Goal: Transaction & Acquisition: Book appointment/travel/reservation

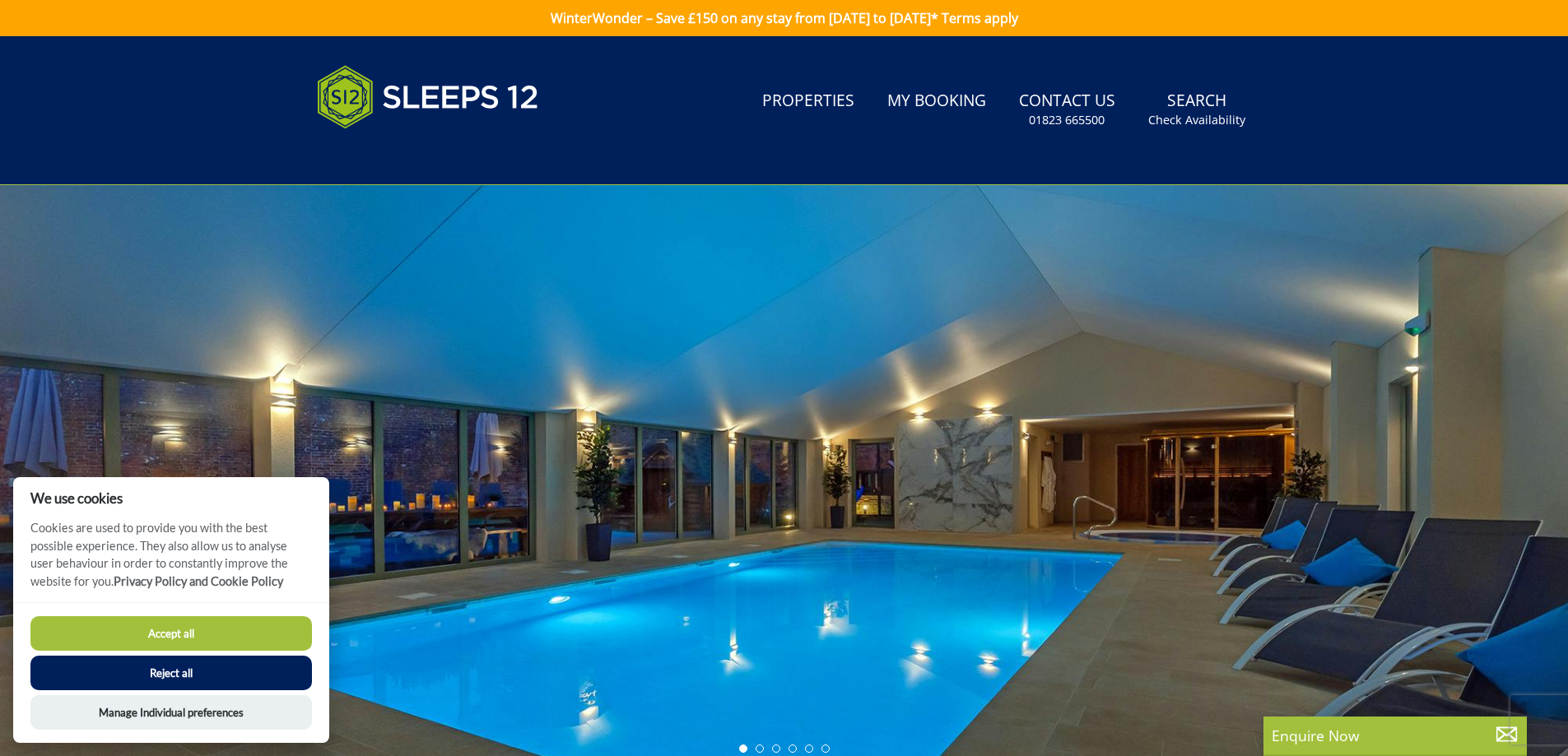
click at [232, 632] on button "Accept all" at bounding box center [171, 634] width 281 height 35
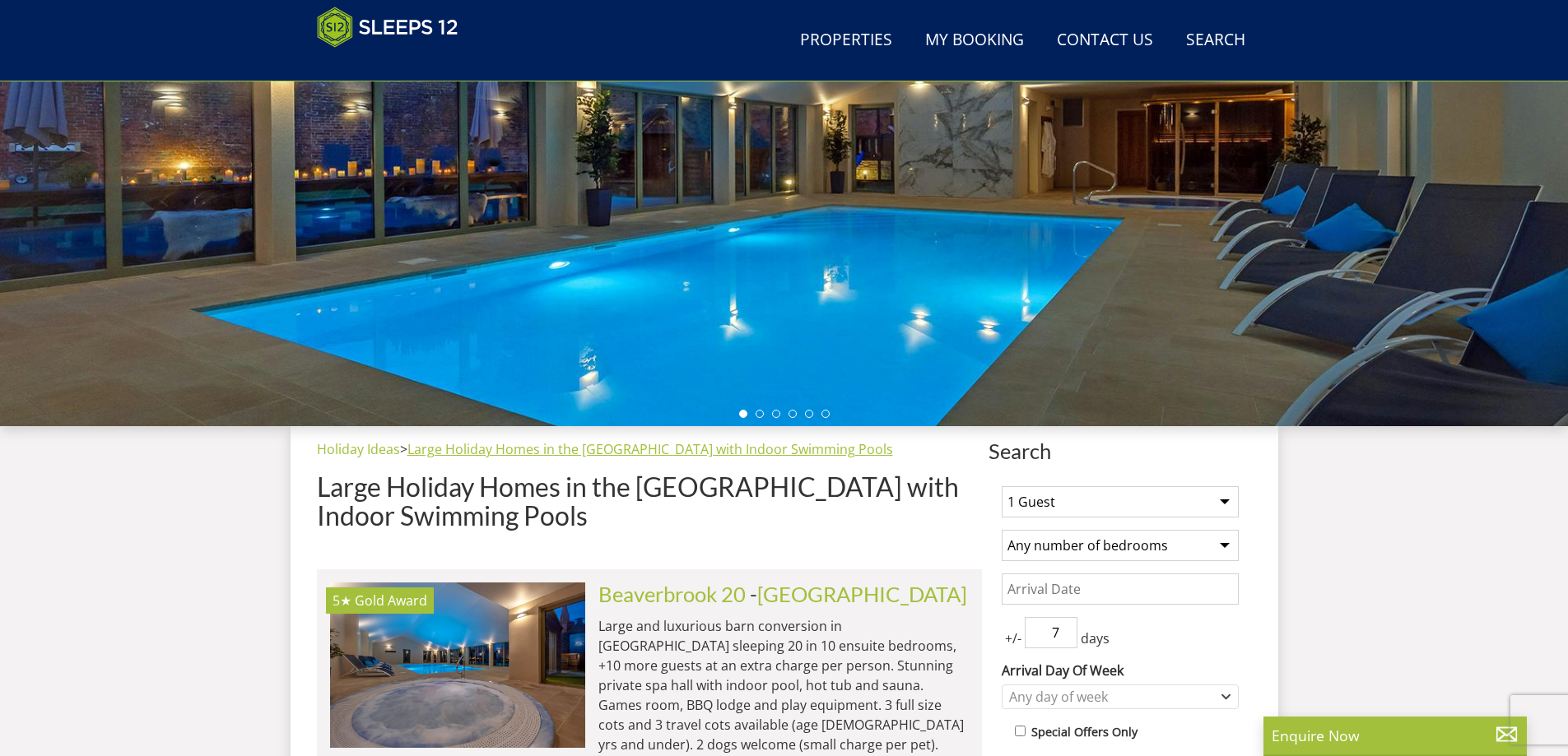
scroll to position [426, 0]
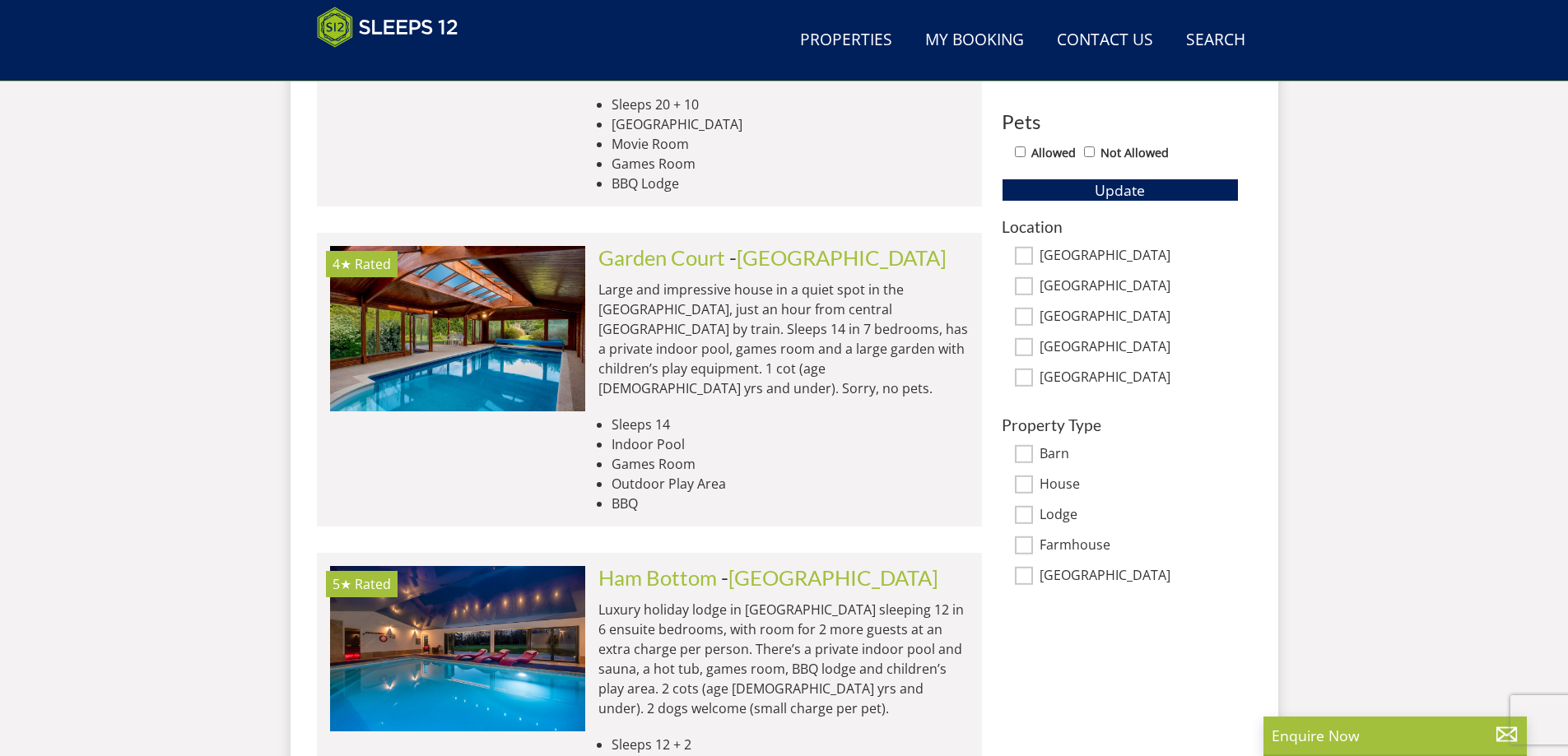
scroll to position [985, 0]
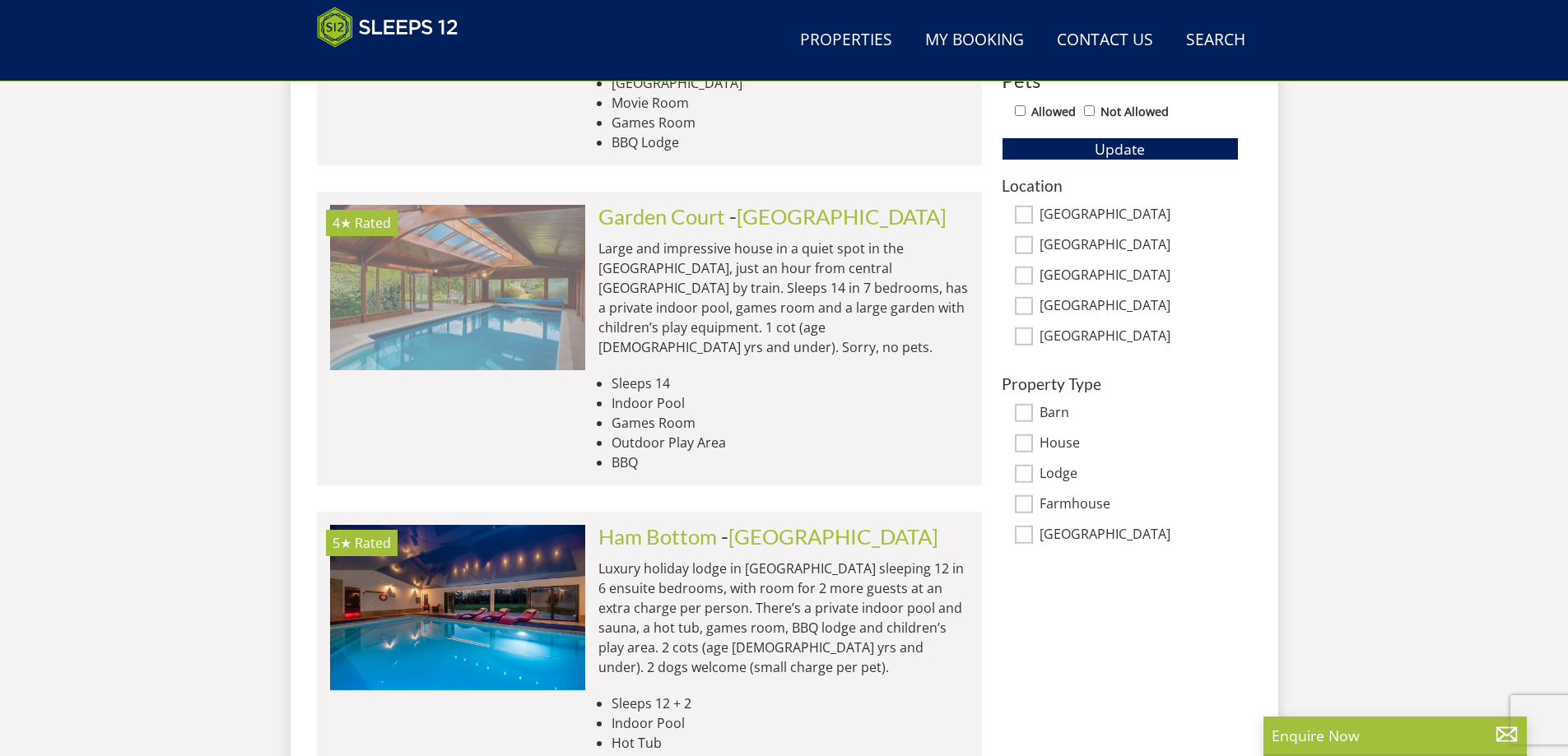
drag, startPoint x: 653, startPoint y: 198, endPoint x: 505, endPoint y: 228, distance: 151.0
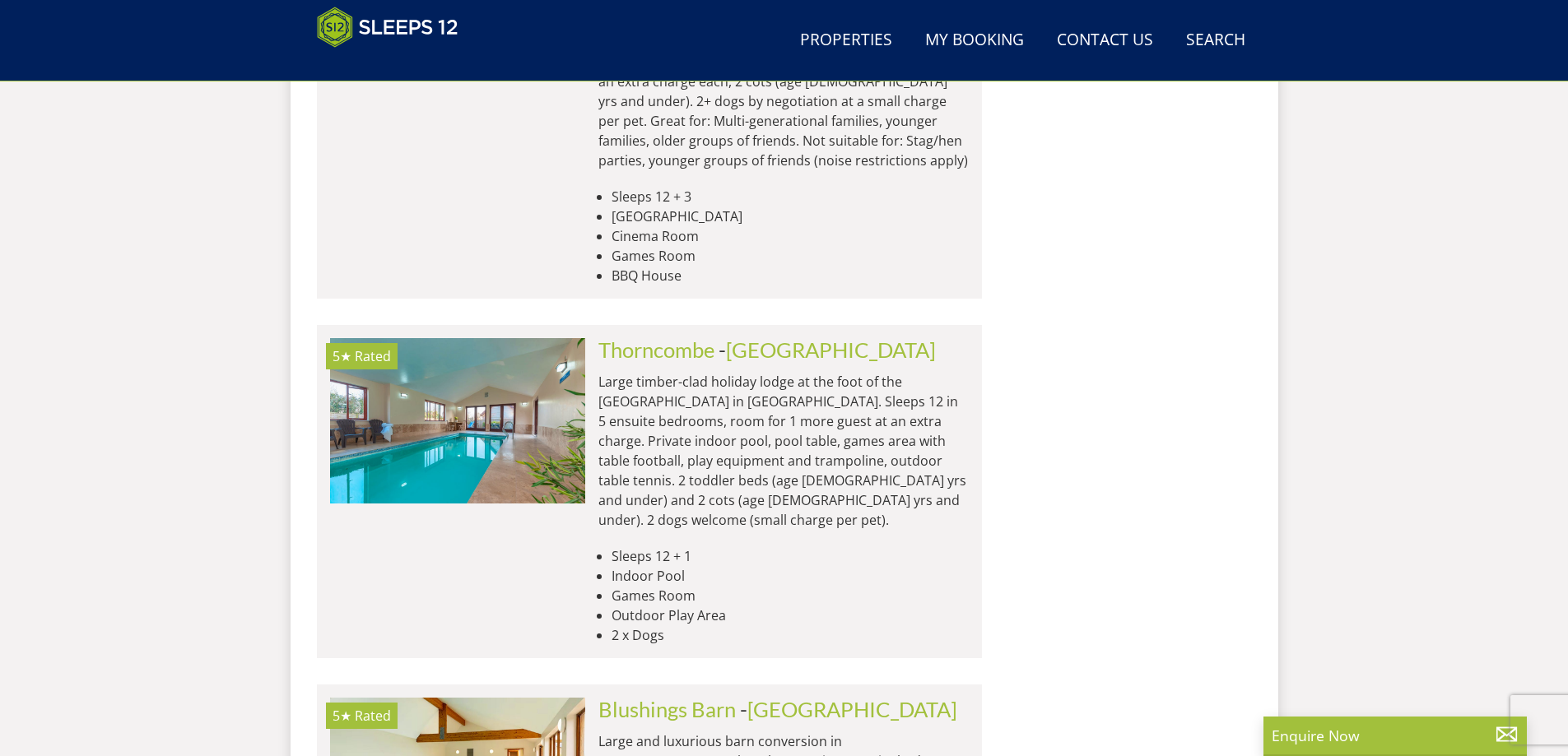
scroll to position [6911, 0]
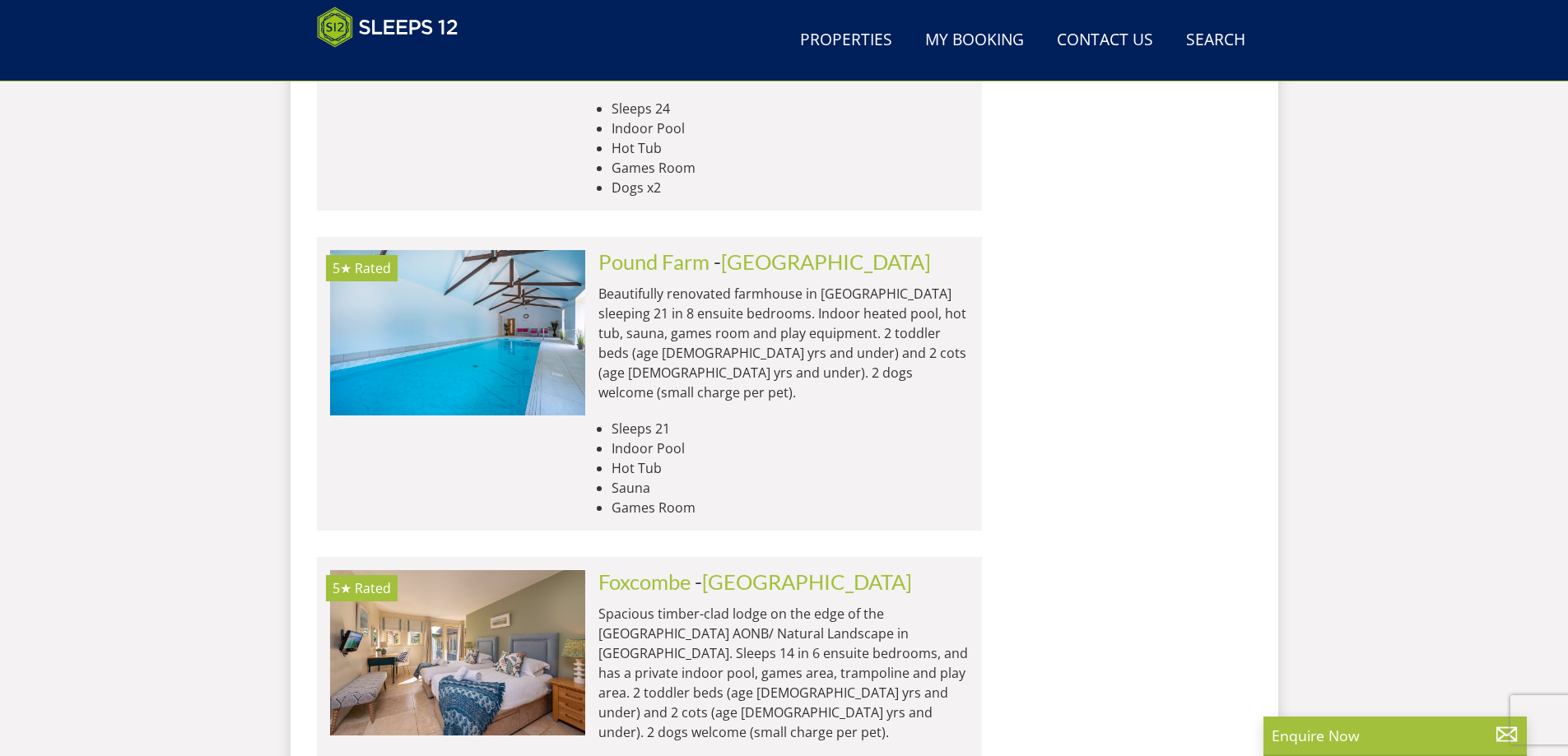
scroll to position [9448, 0]
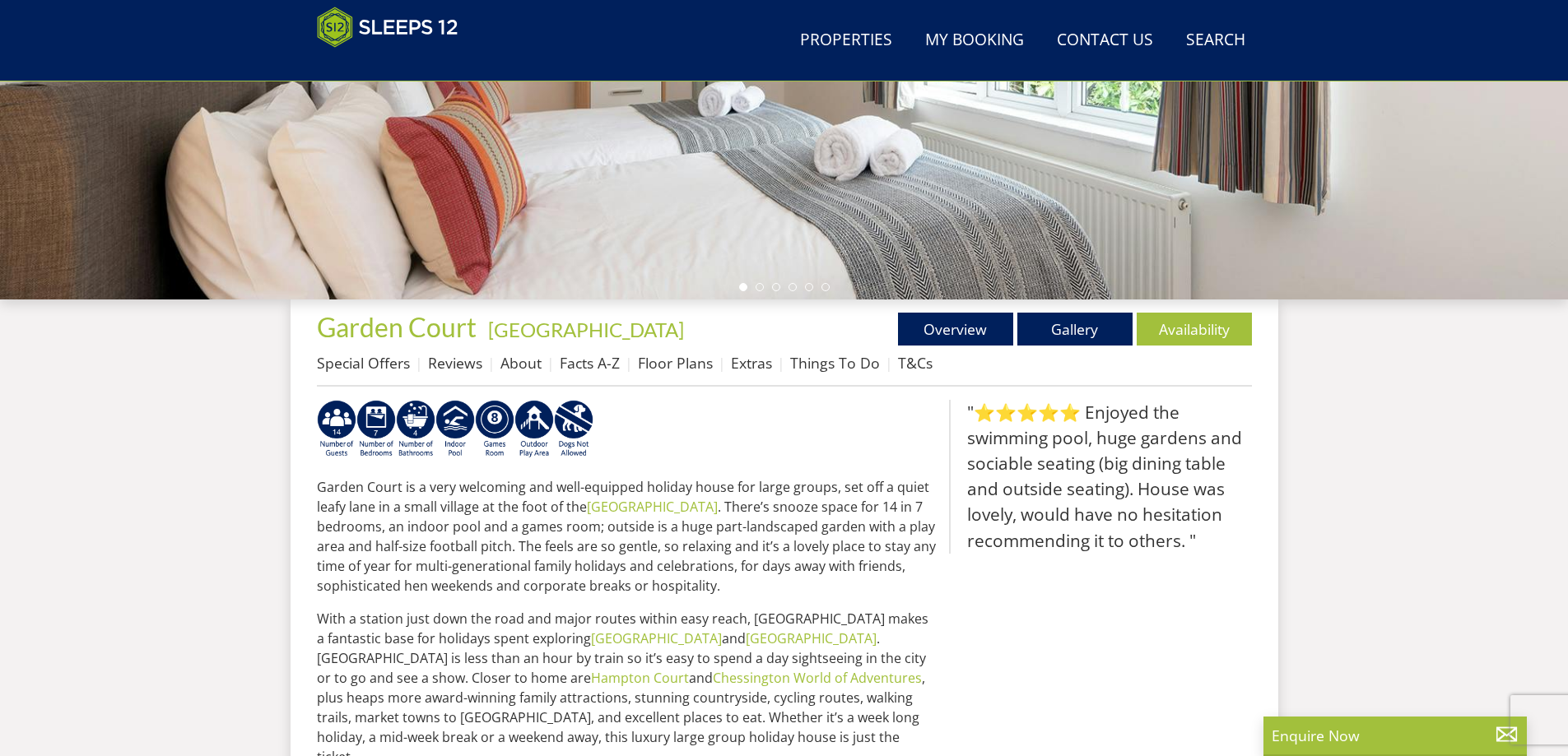
scroll to position [302, 0]
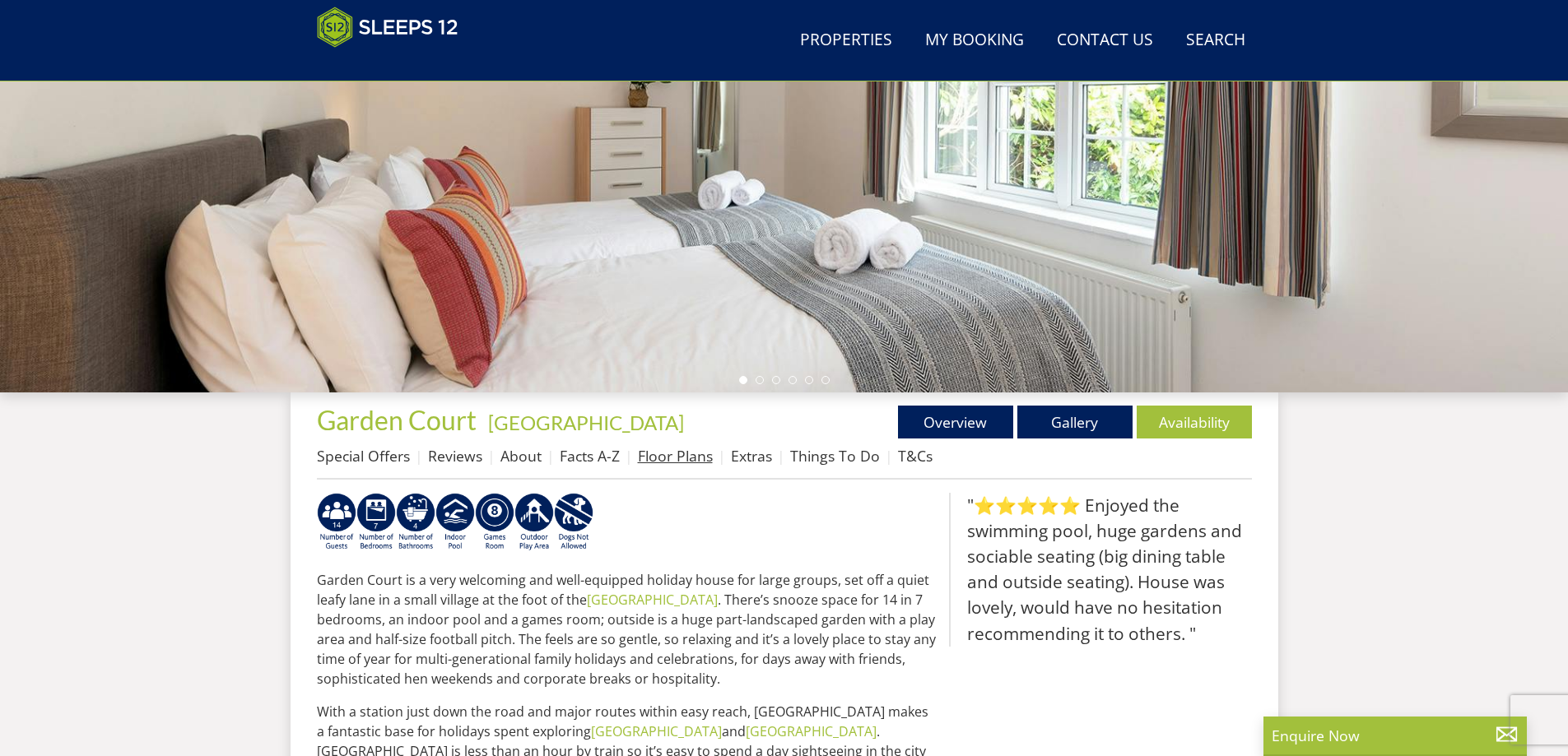
click at [678, 460] on link "Floor Plans" at bounding box center [675, 455] width 75 height 20
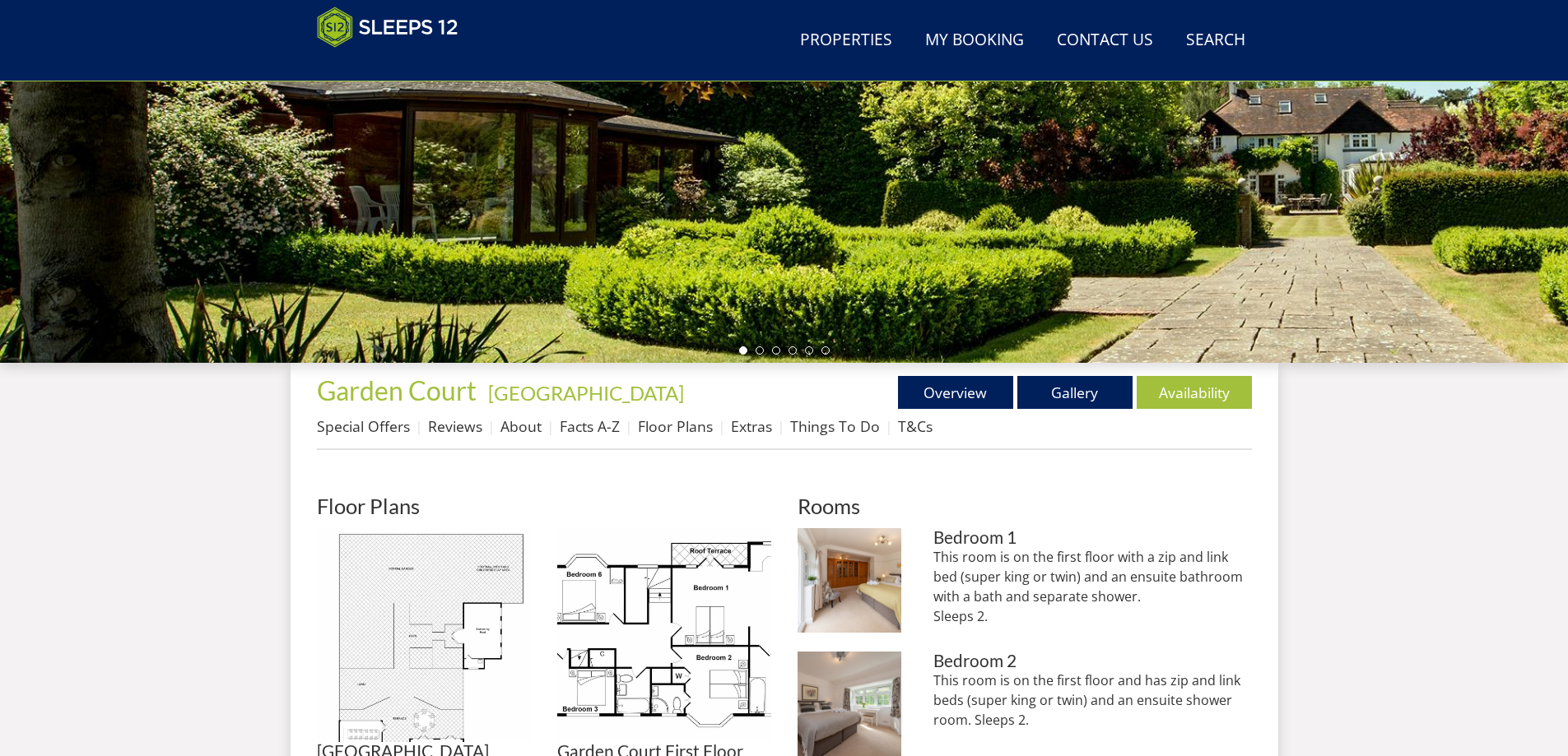
scroll to position [524, 0]
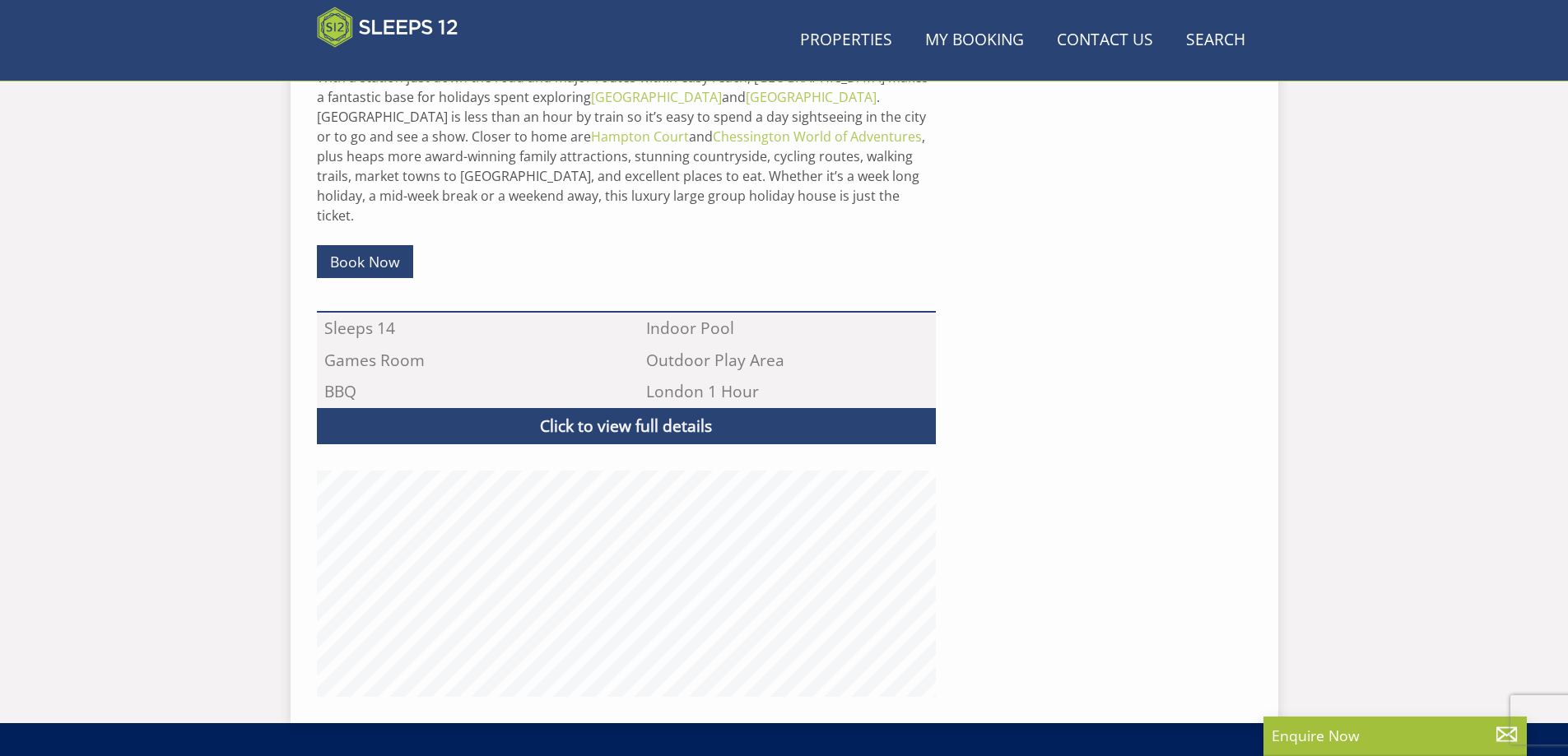
scroll to position [302, 0]
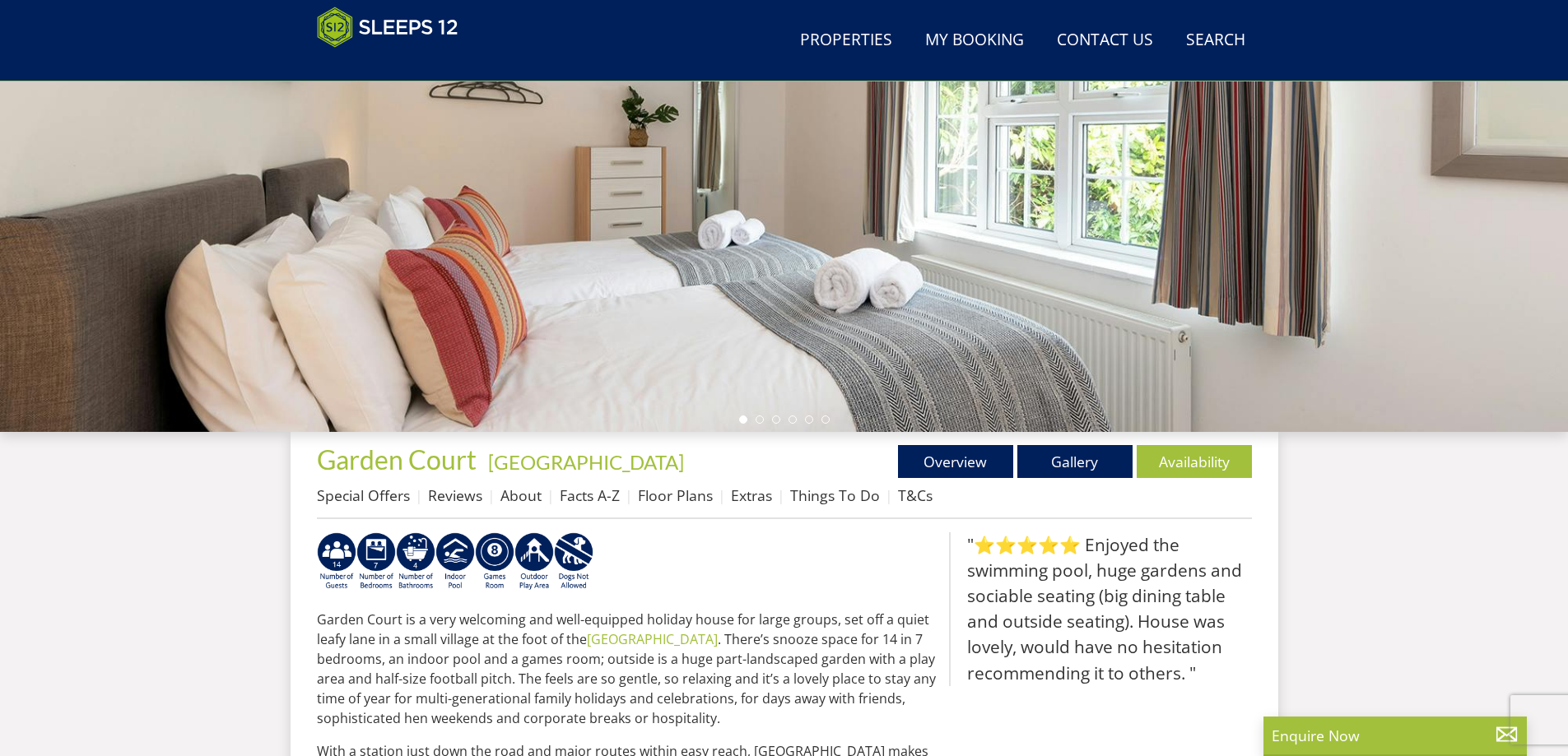
scroll to position [591, 0]
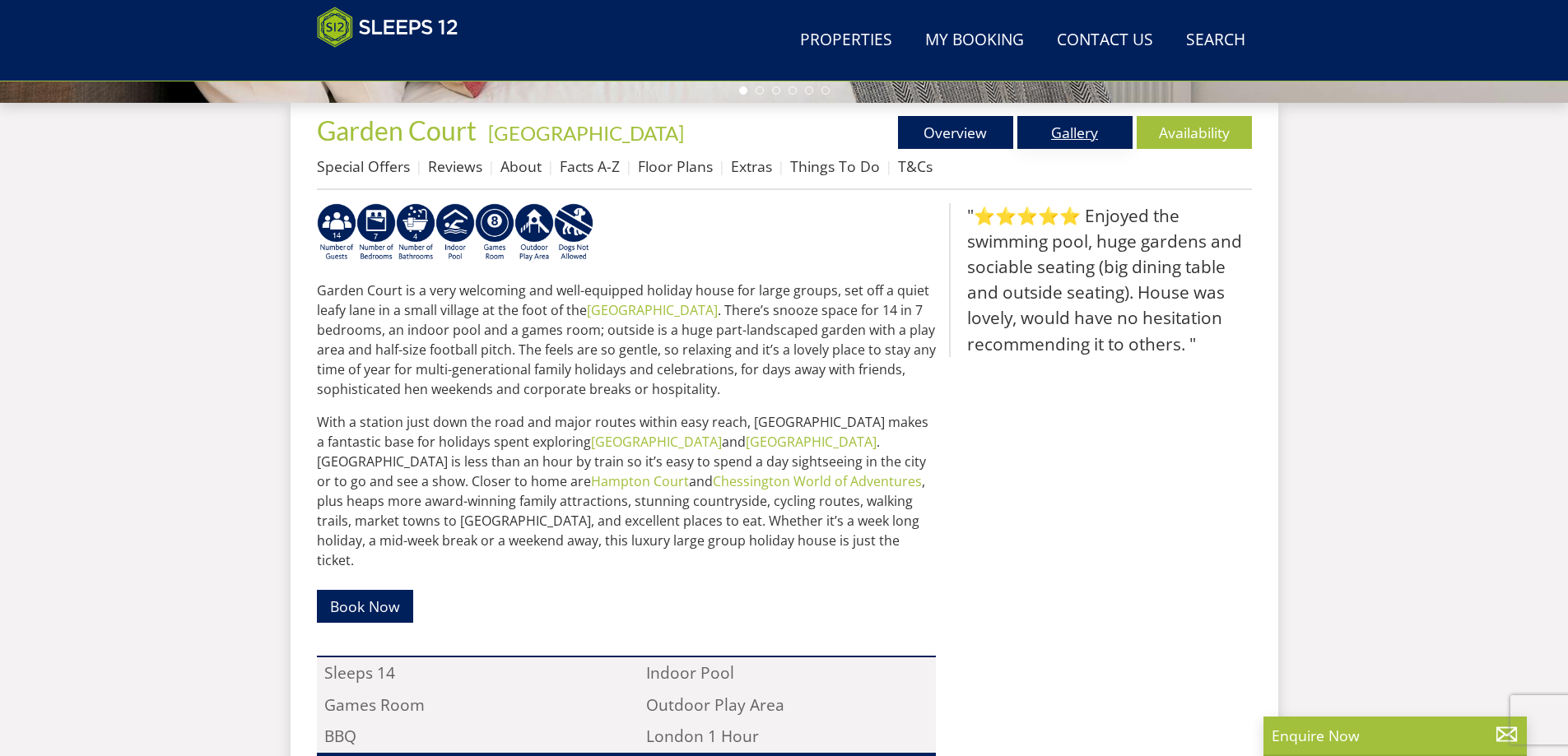
click at [1088, 133] on link "Gallery" at bounding box center [1075, 133] width 116 height 33
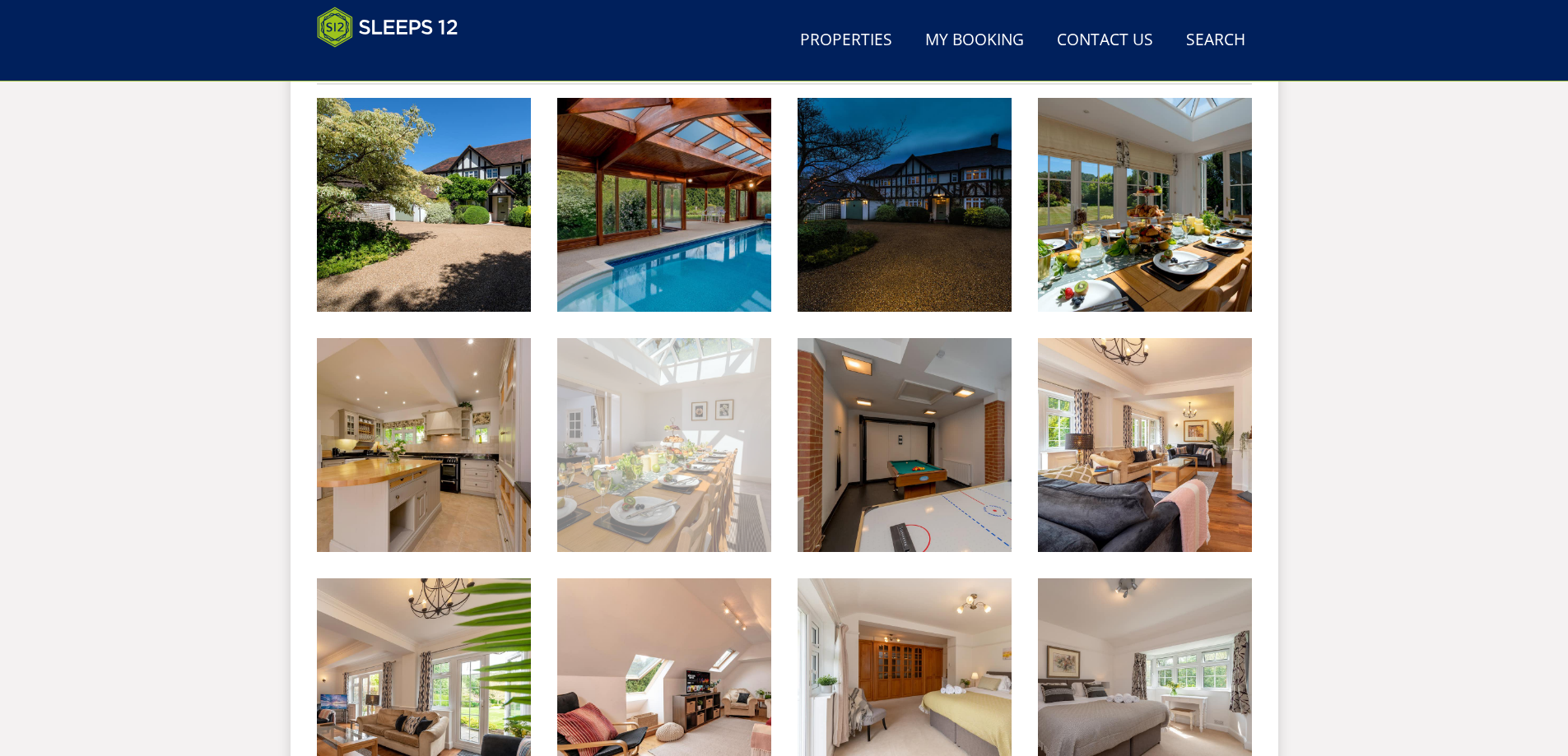
scroll to position [697, 0]
click at [725, 403] on img at bounding box center [664, 444] width 214 height 214
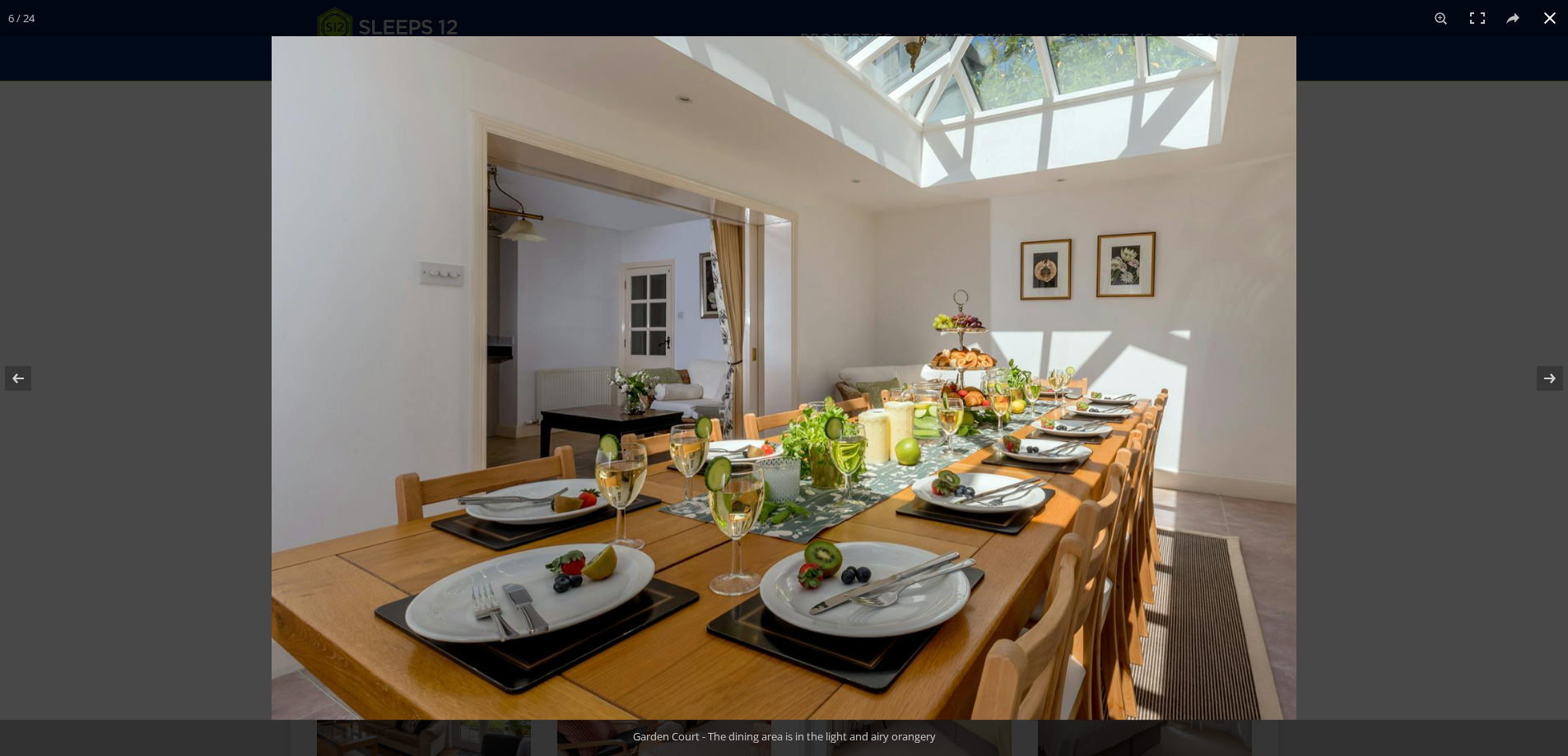
click at [1465, 202] on div at bounding box center [1056, 415] width 1568 height 756
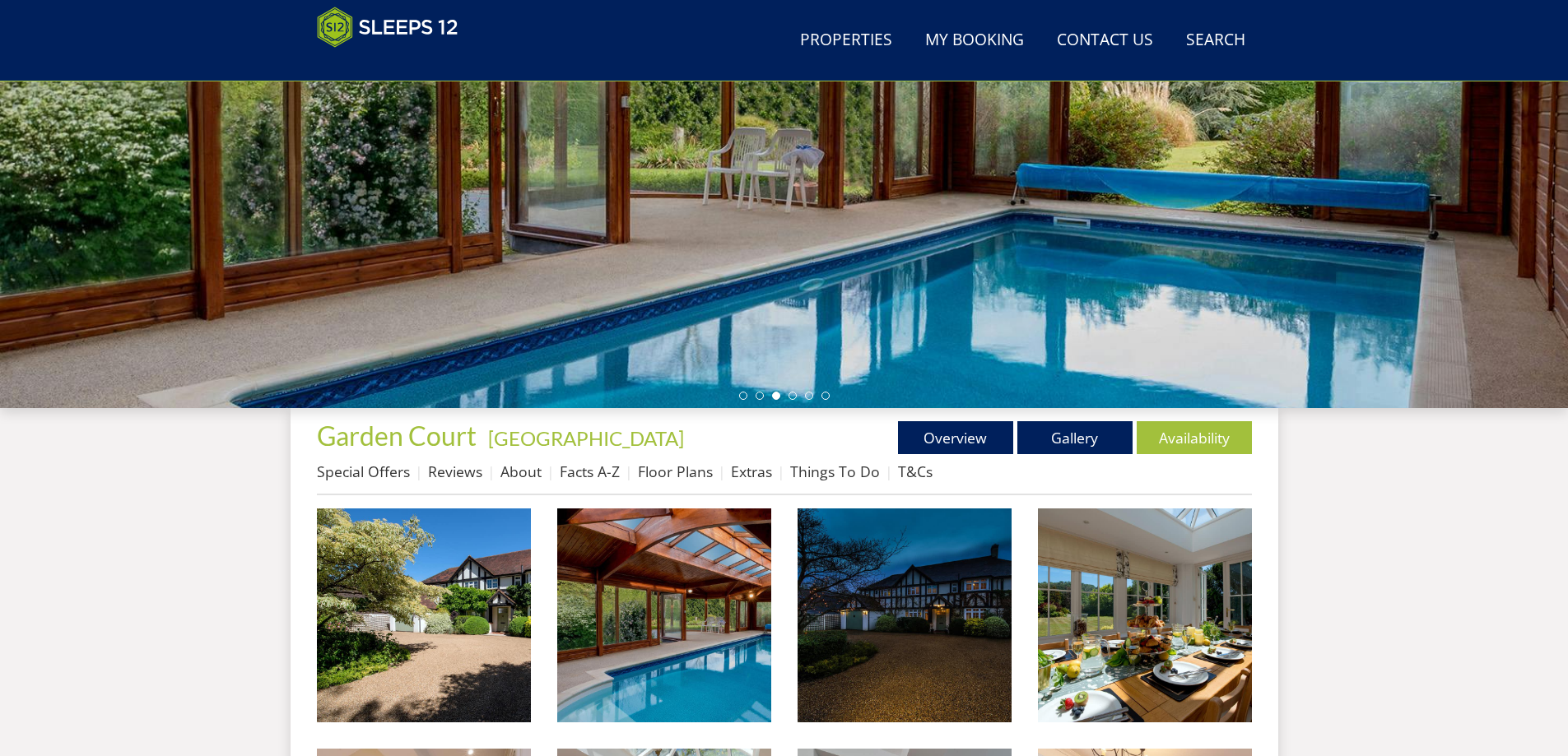
scroll to position [533, 0]
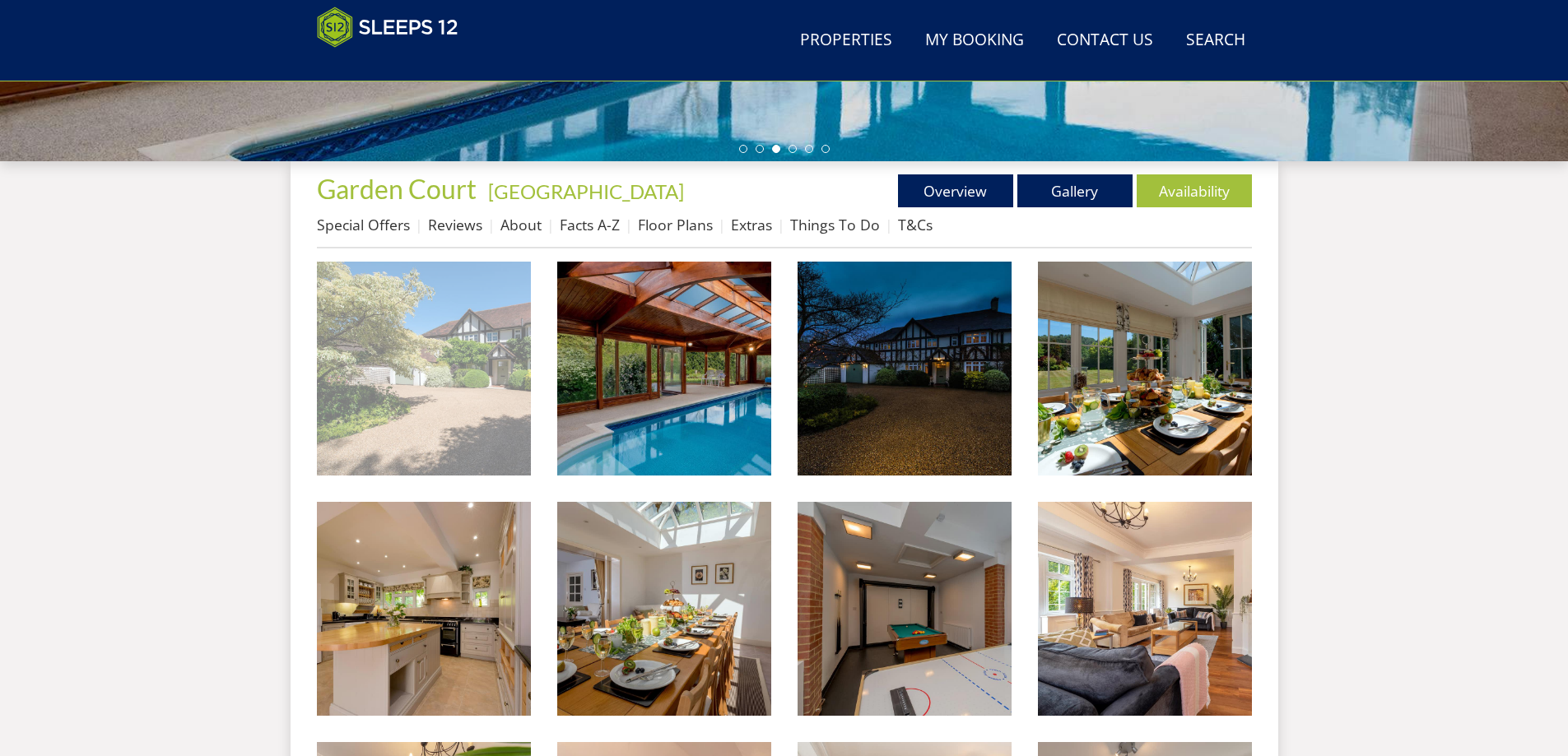
click at [510, 348] on img at bounding box center [424, 369] width 214 height 214
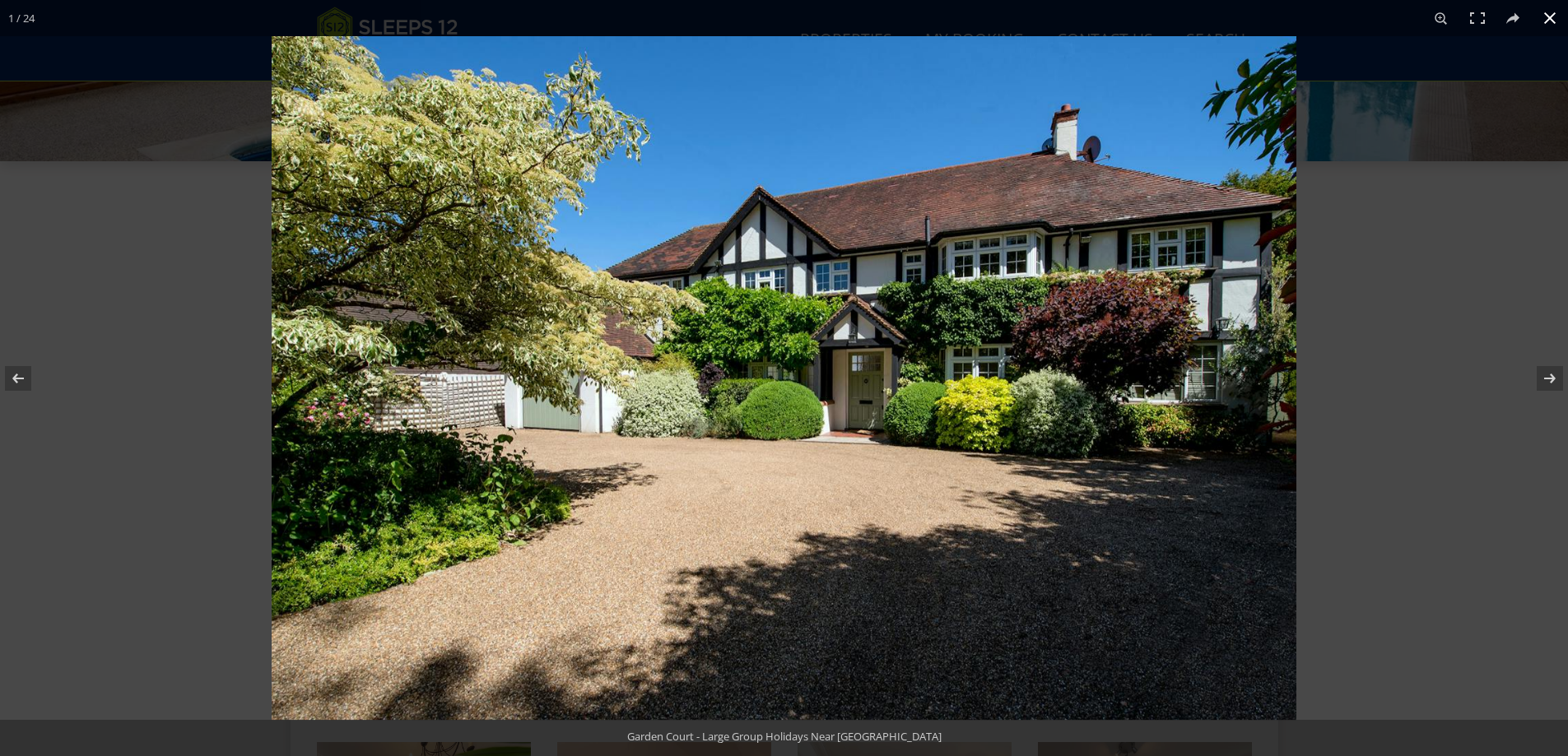
click at [1457, 389] on div at bounding box center [1056, 415] width 1568 height 756
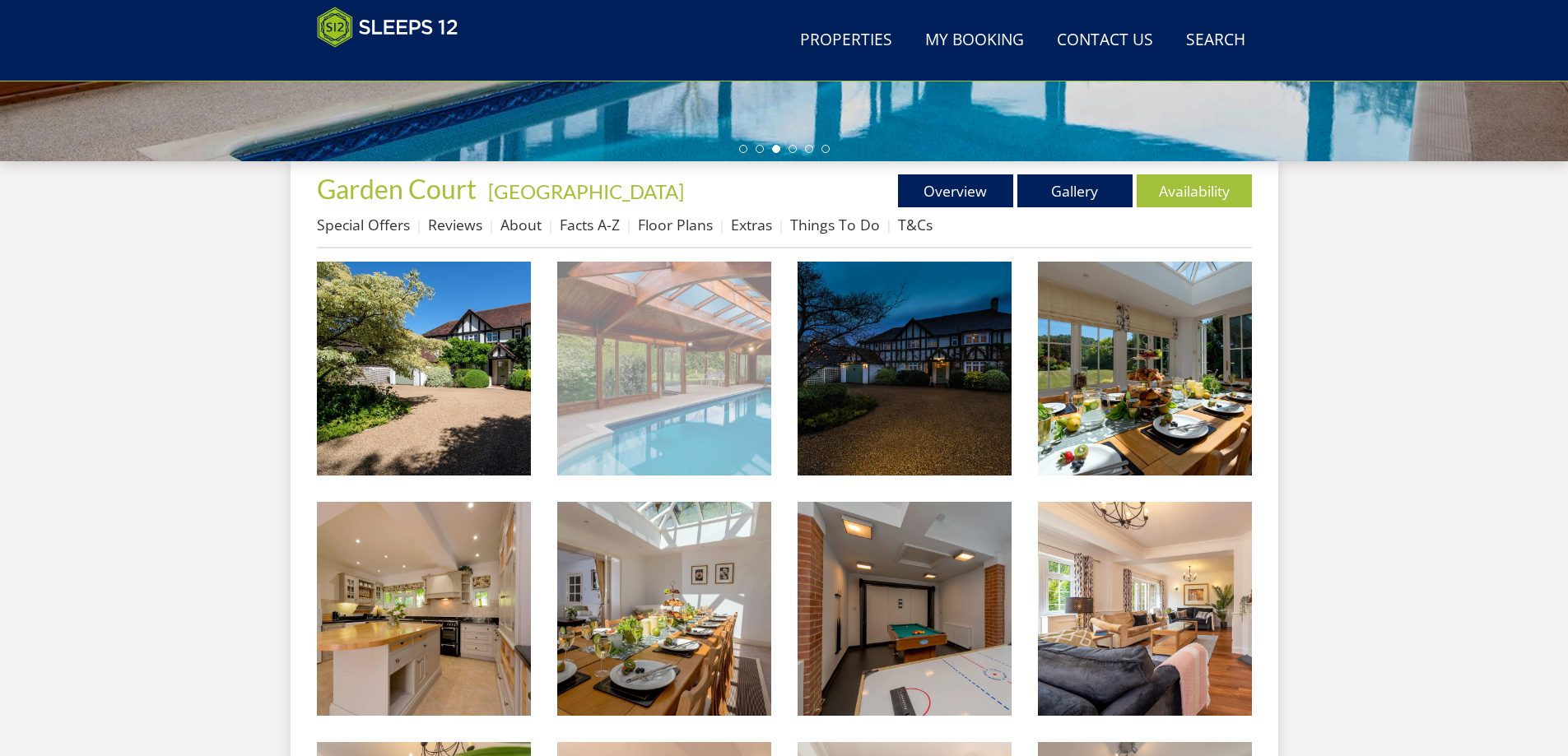
click at [690, 344] on img at bounding box center [664, 369] width 214 height 214
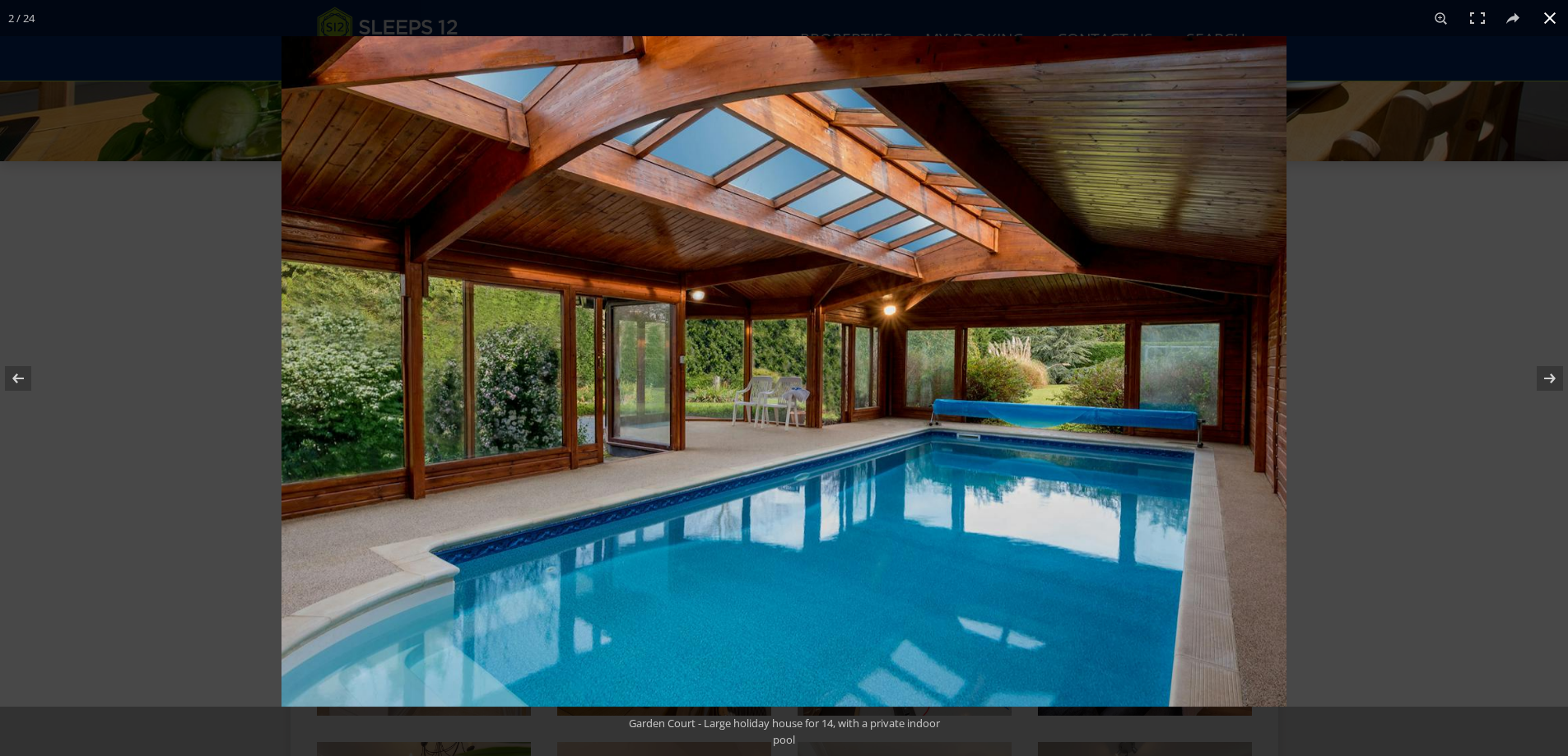
click at [1389, 302] on div at bounding box center [1065, 415] width 1568 height 756
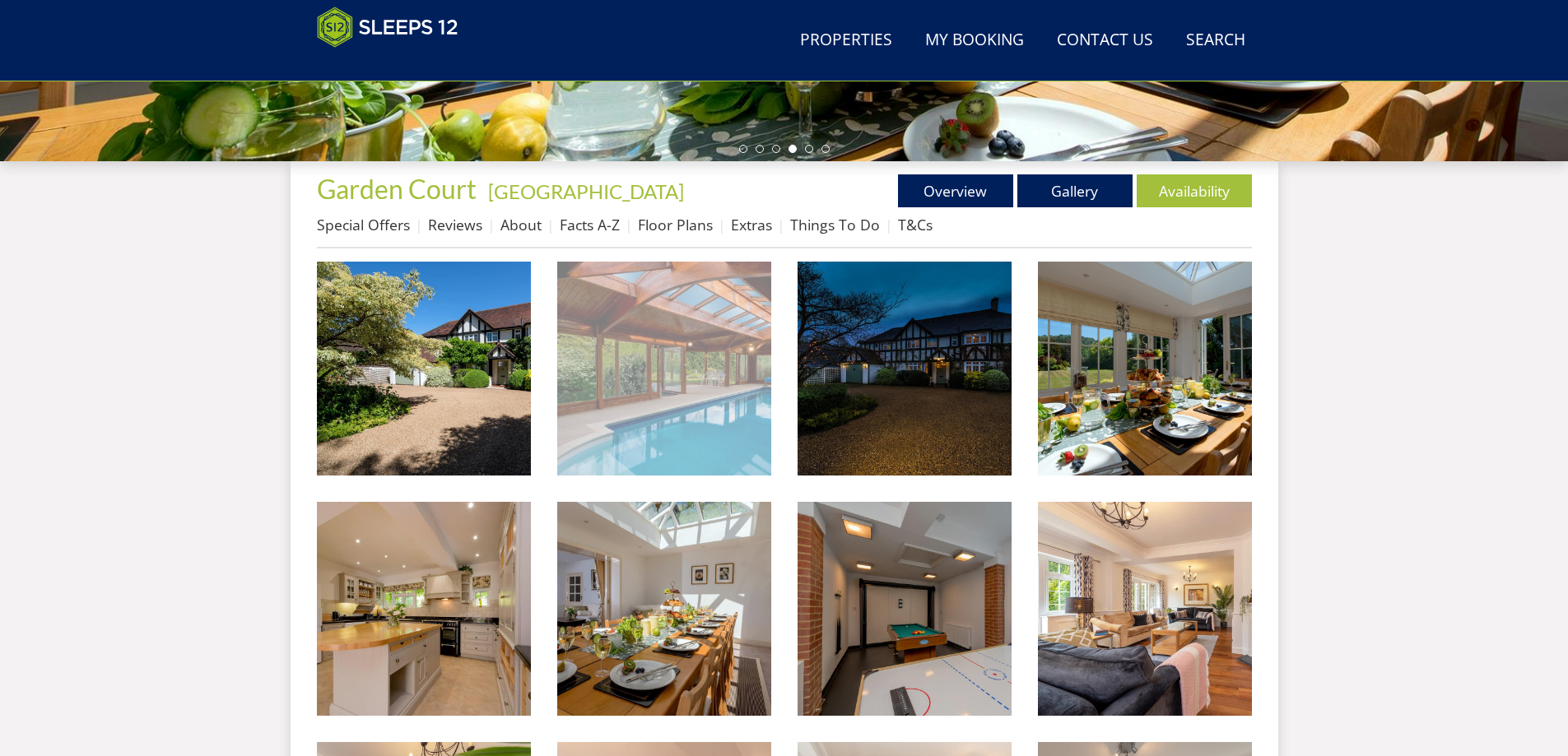
click at [687, 355] on img at bounding box center [664, 369] width 214 height 214
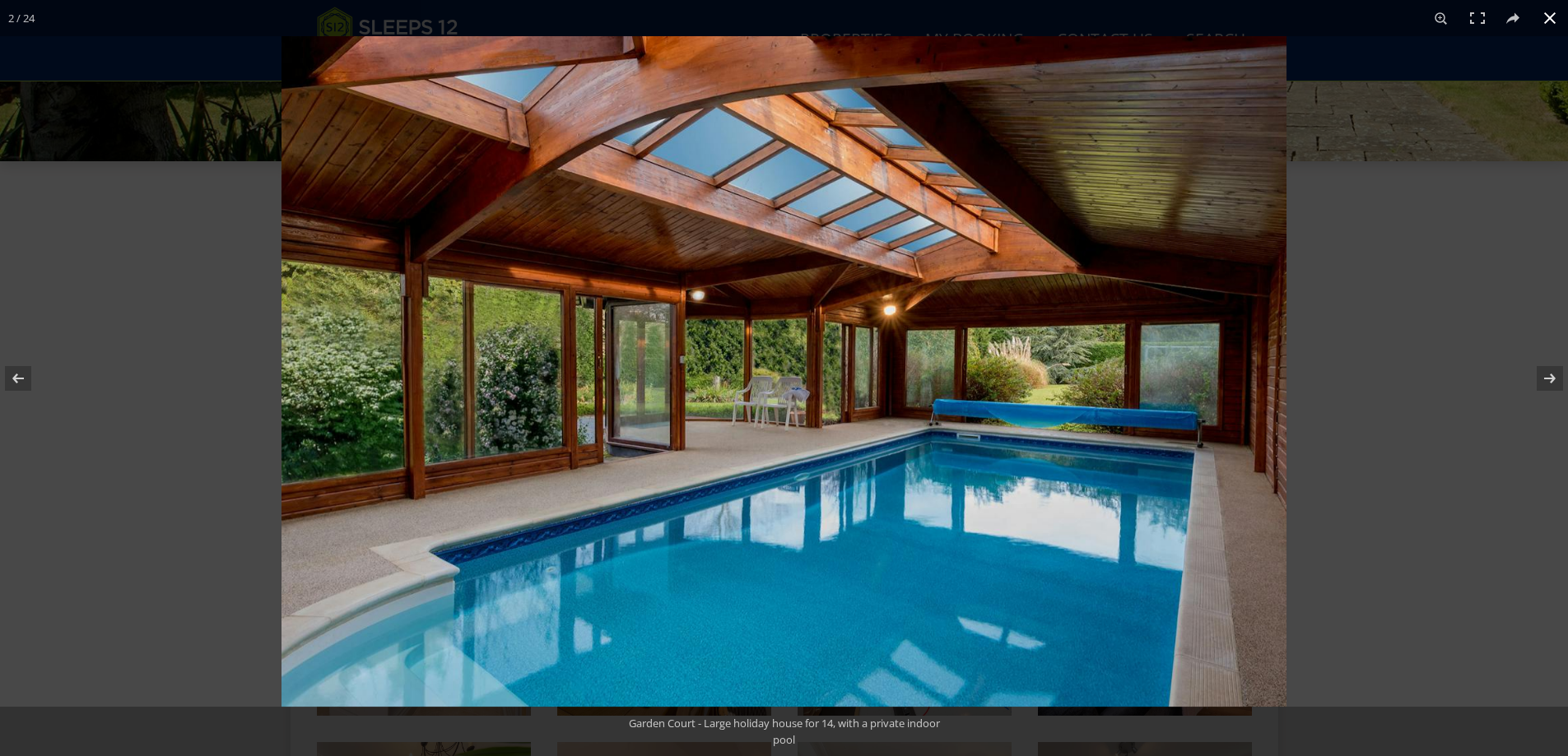
click at [1407, 270] on div at bounding box center [1065, 415] width 1568 height 756
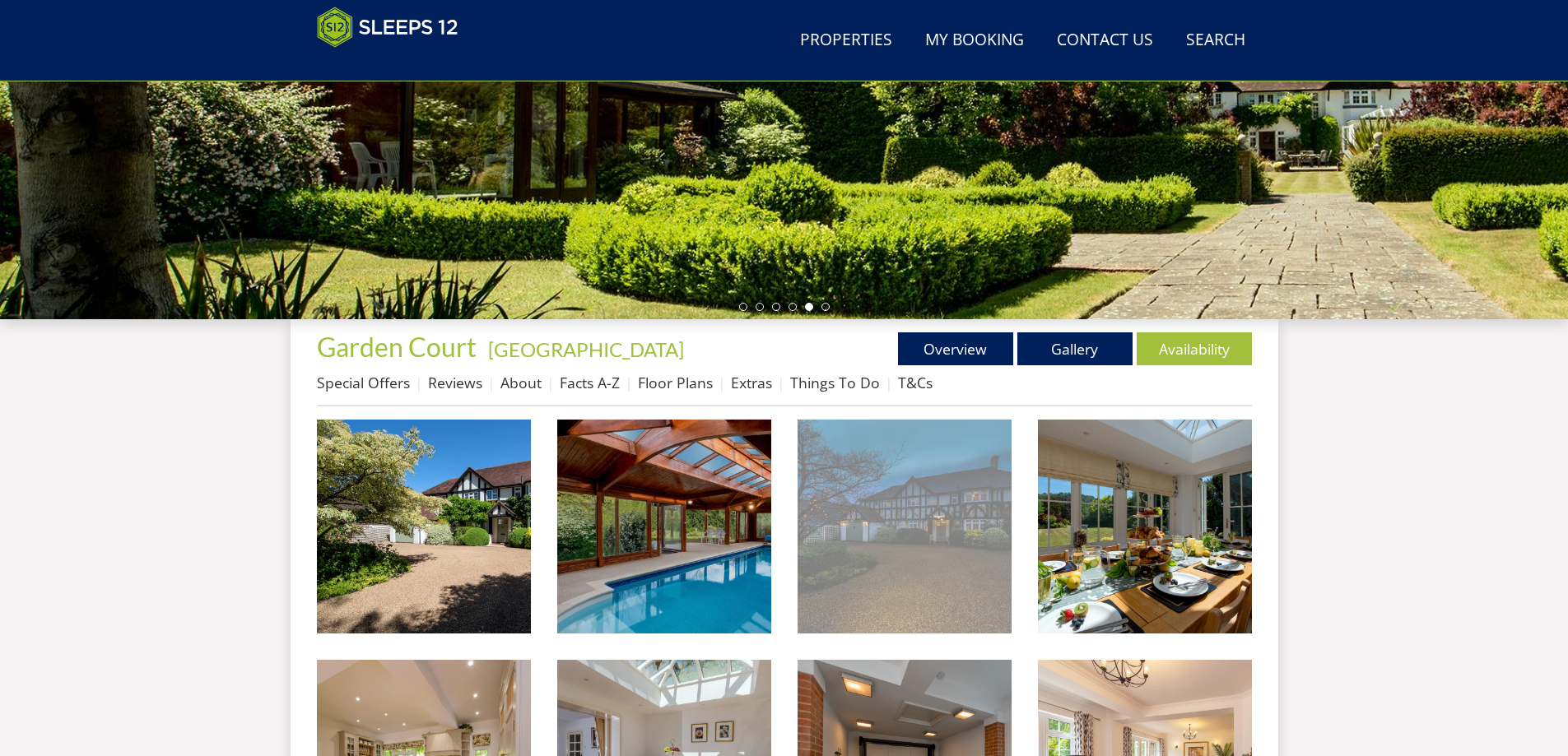
scroll to position [529, 0]
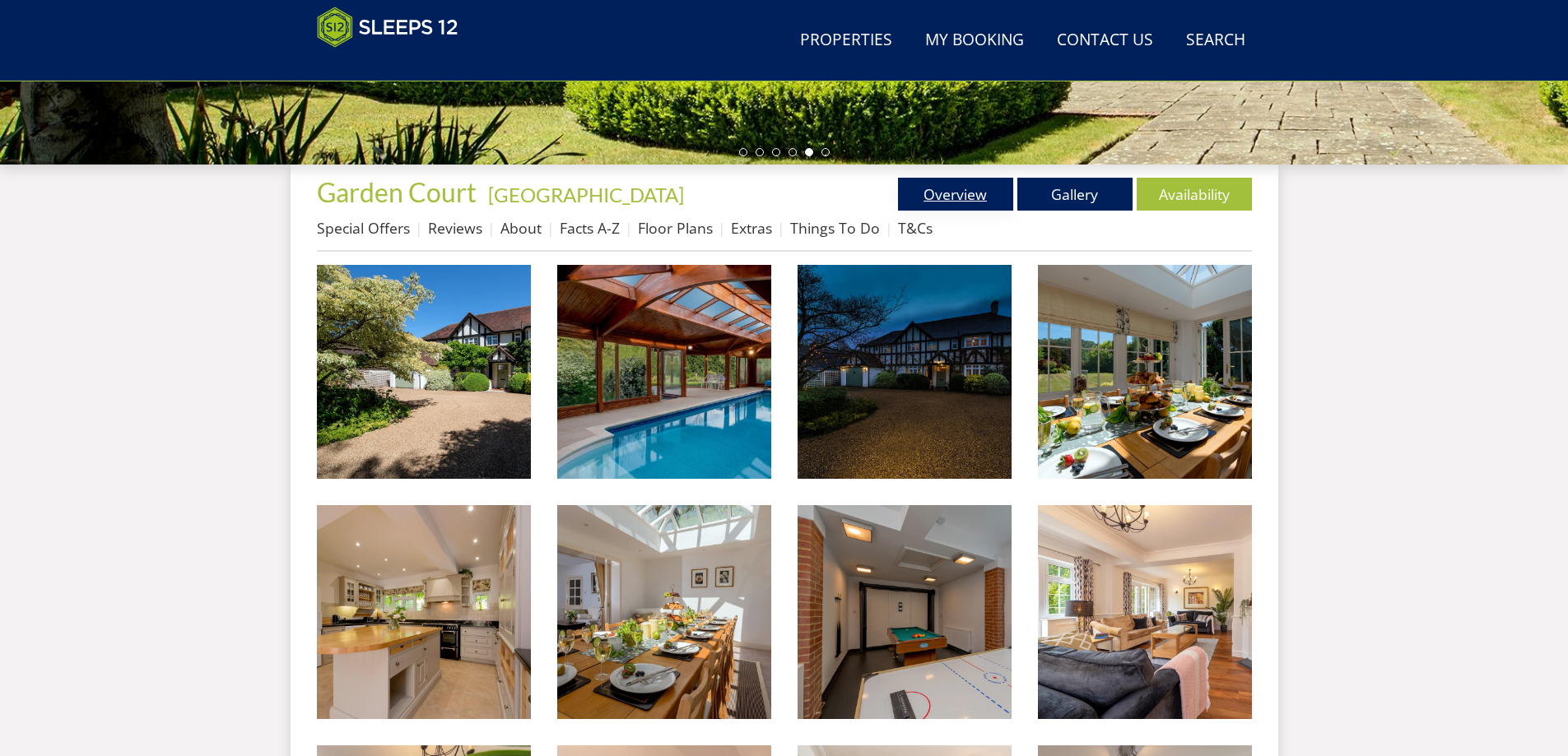
click at [963, 195] on link "Overview" at bounding box center [956, 194] width 116 height 33
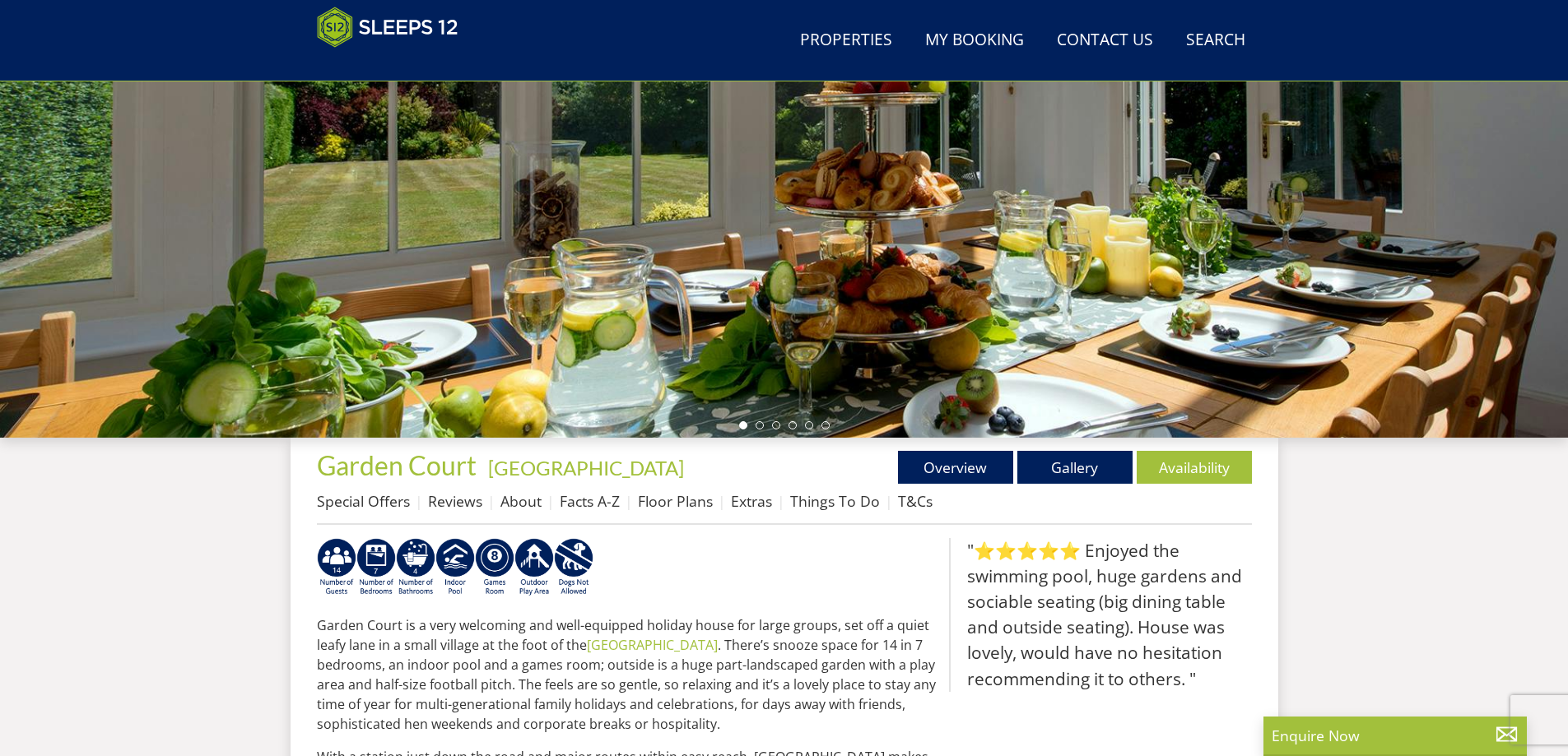
scroll to position [359, 0]
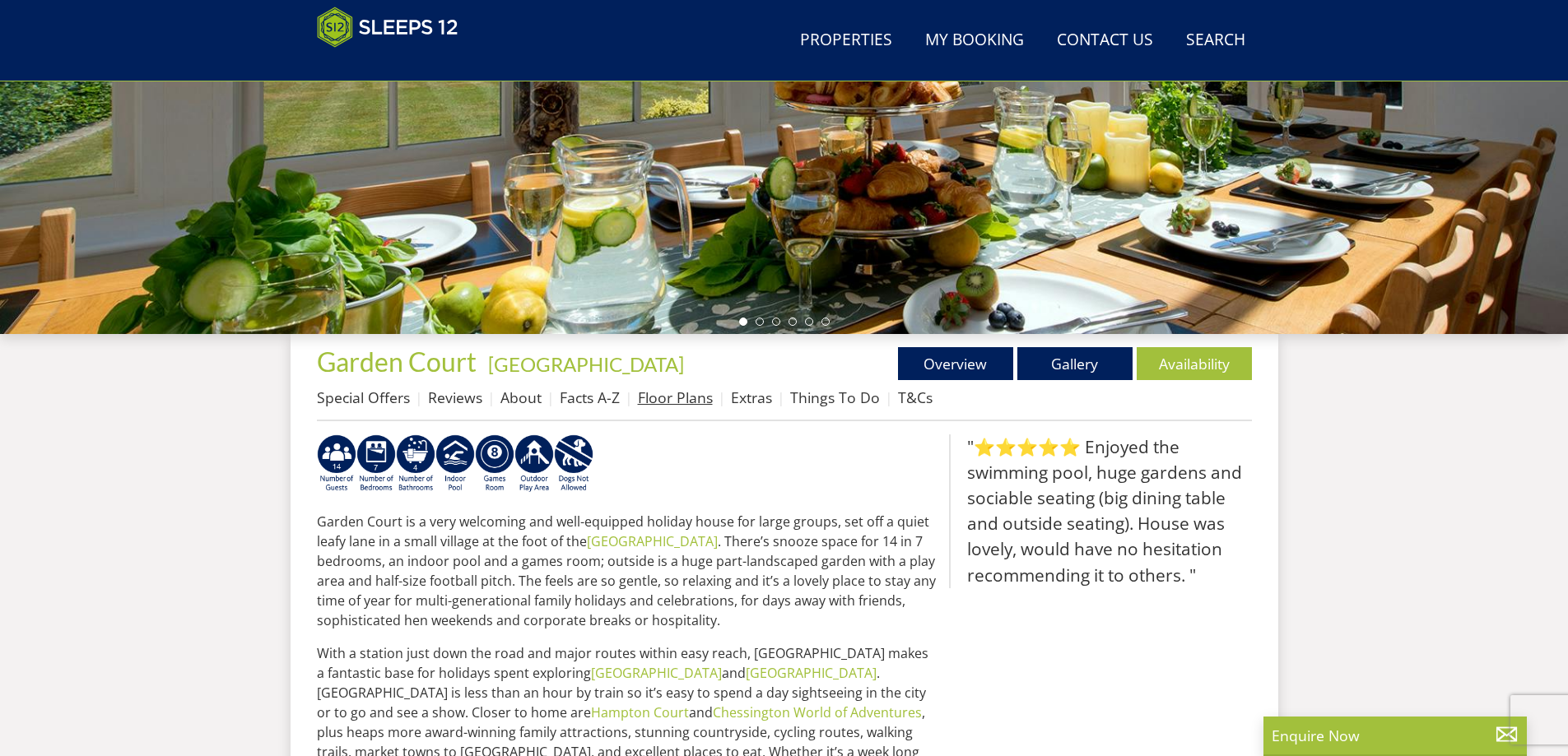
click at [680, 398] on link "Floor Plans" at bounding box center [675, 397] width 75 height 20
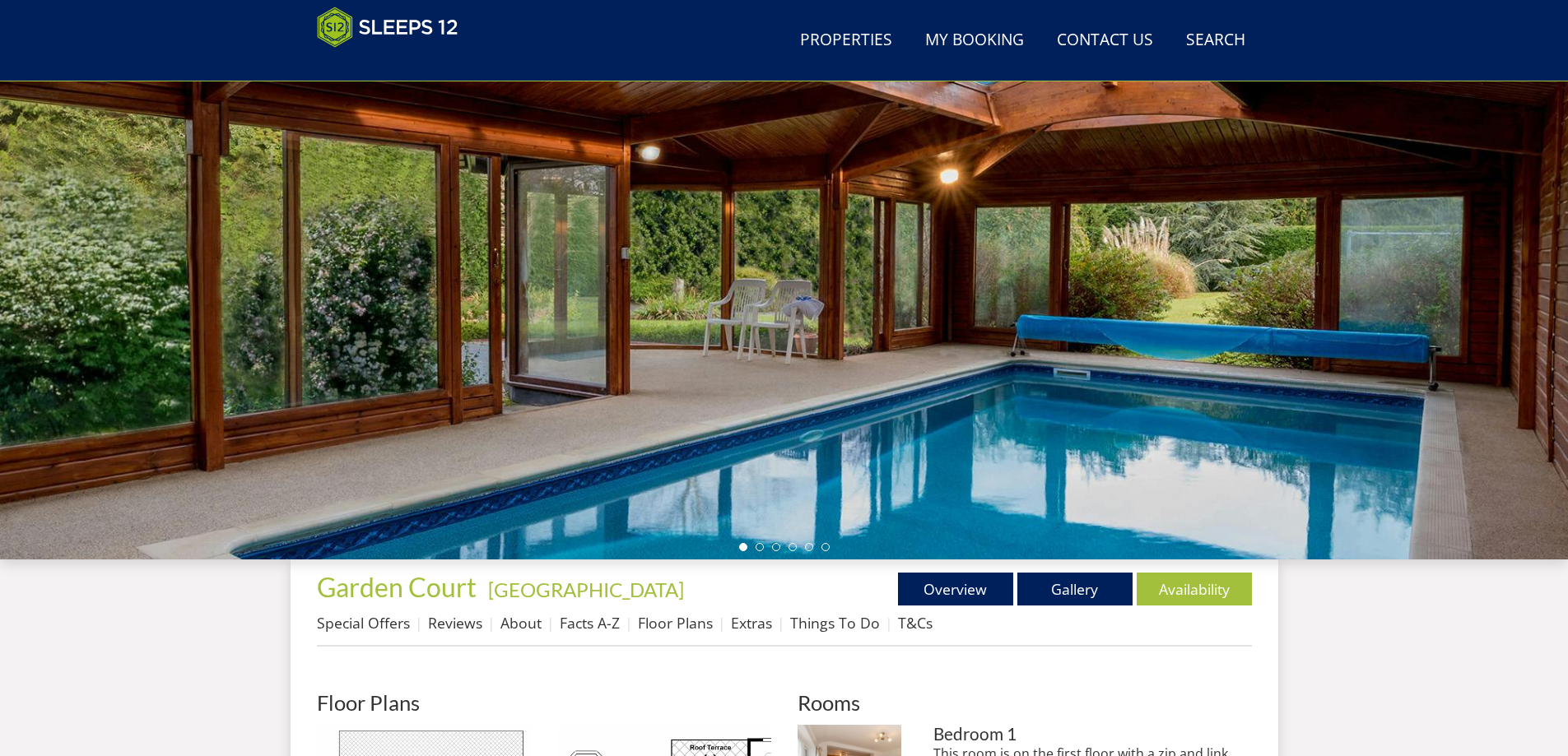
scroll to position [97, 0]
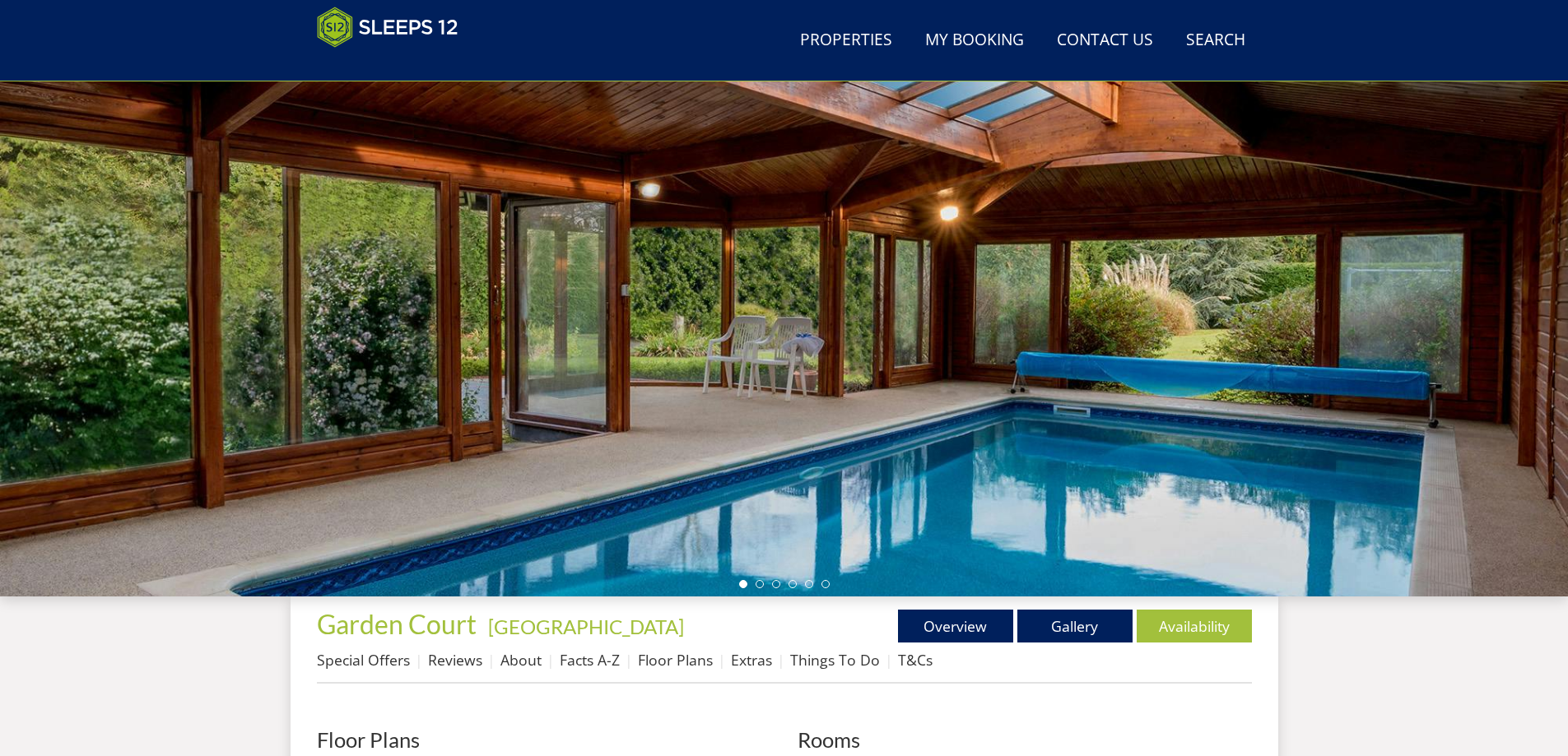
click at [1445, 307] on div at bounding box center [784, 308] width 1568 height 576
click at [757, 586] on li at bounding box center [759, 584] width 8 height 8
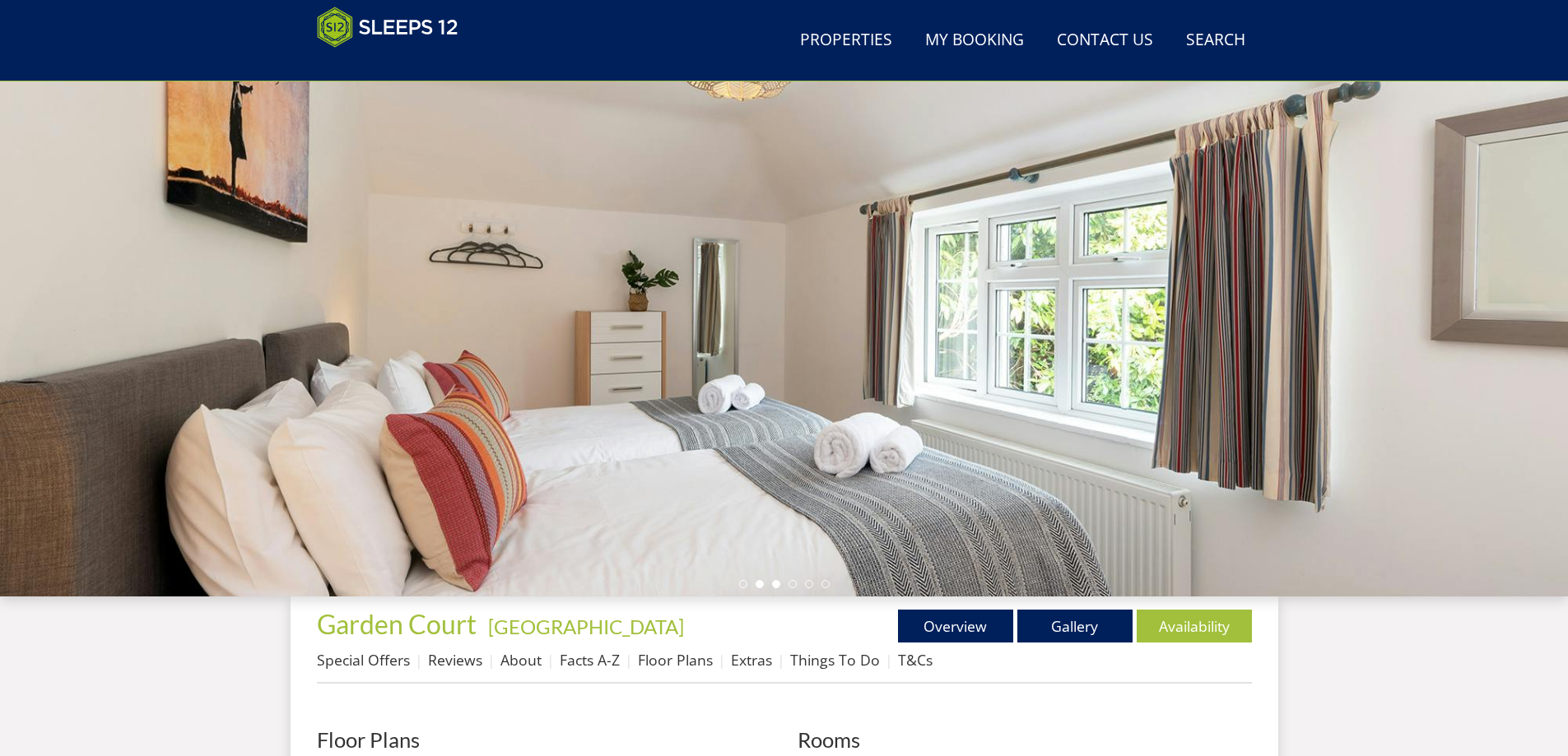
click at [776, 584] on li at bounding box center [776, 584] width 8 height 8
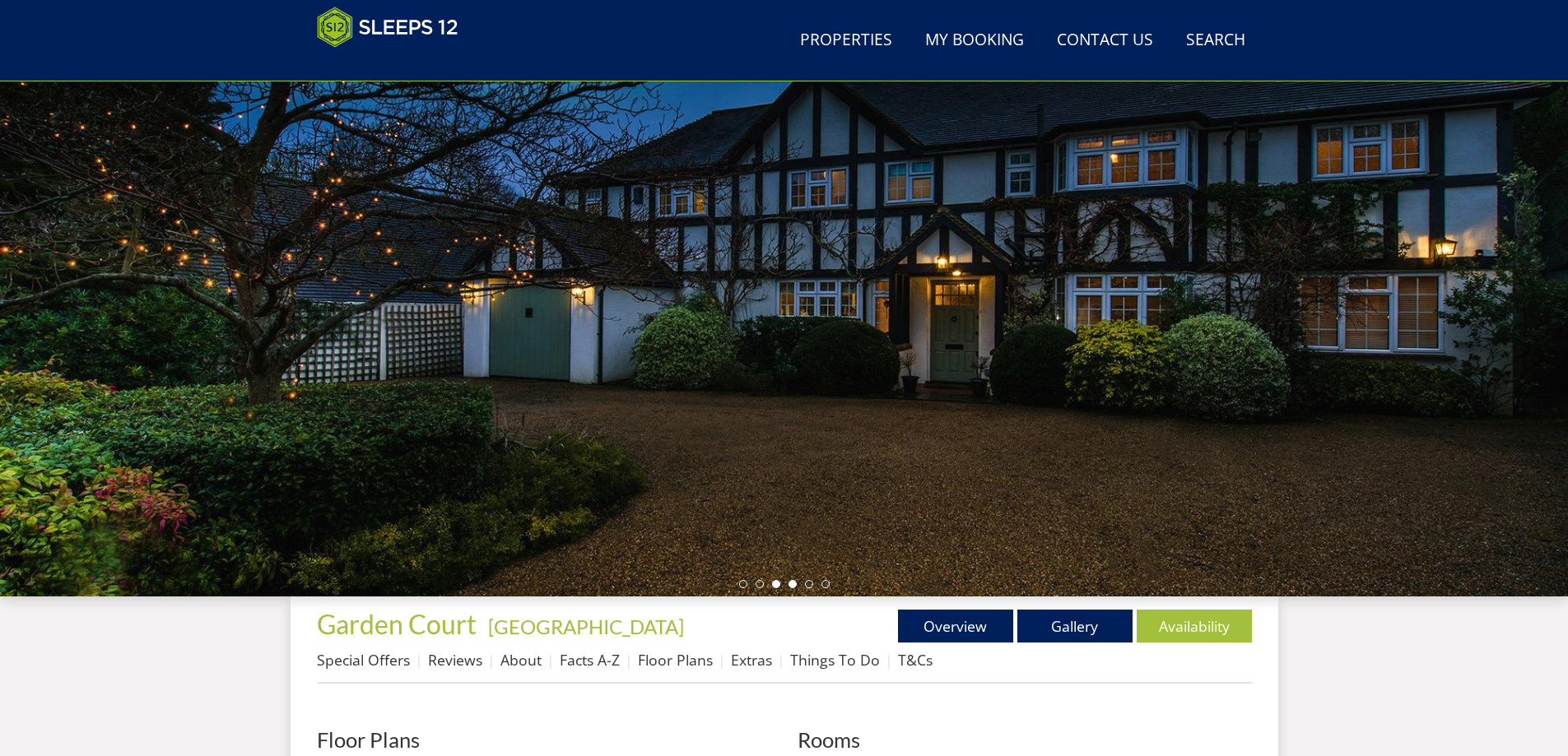
click at [787, 585] on ul at bounding box center [784, 584] width 91 height 8
click at [792, 585] on li at bounding box center [792, 584] width 8 height 8
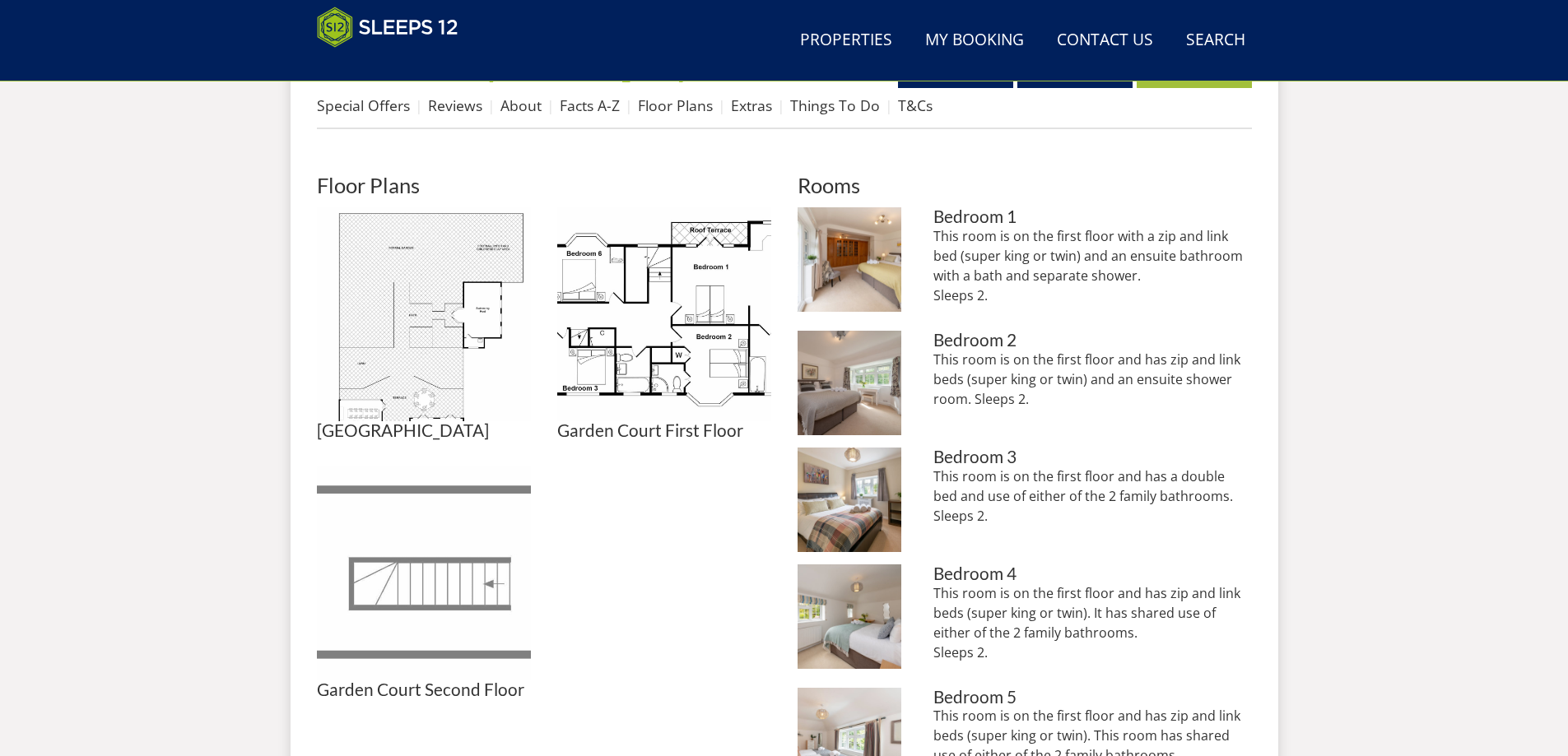
scroll to position [755, 0]
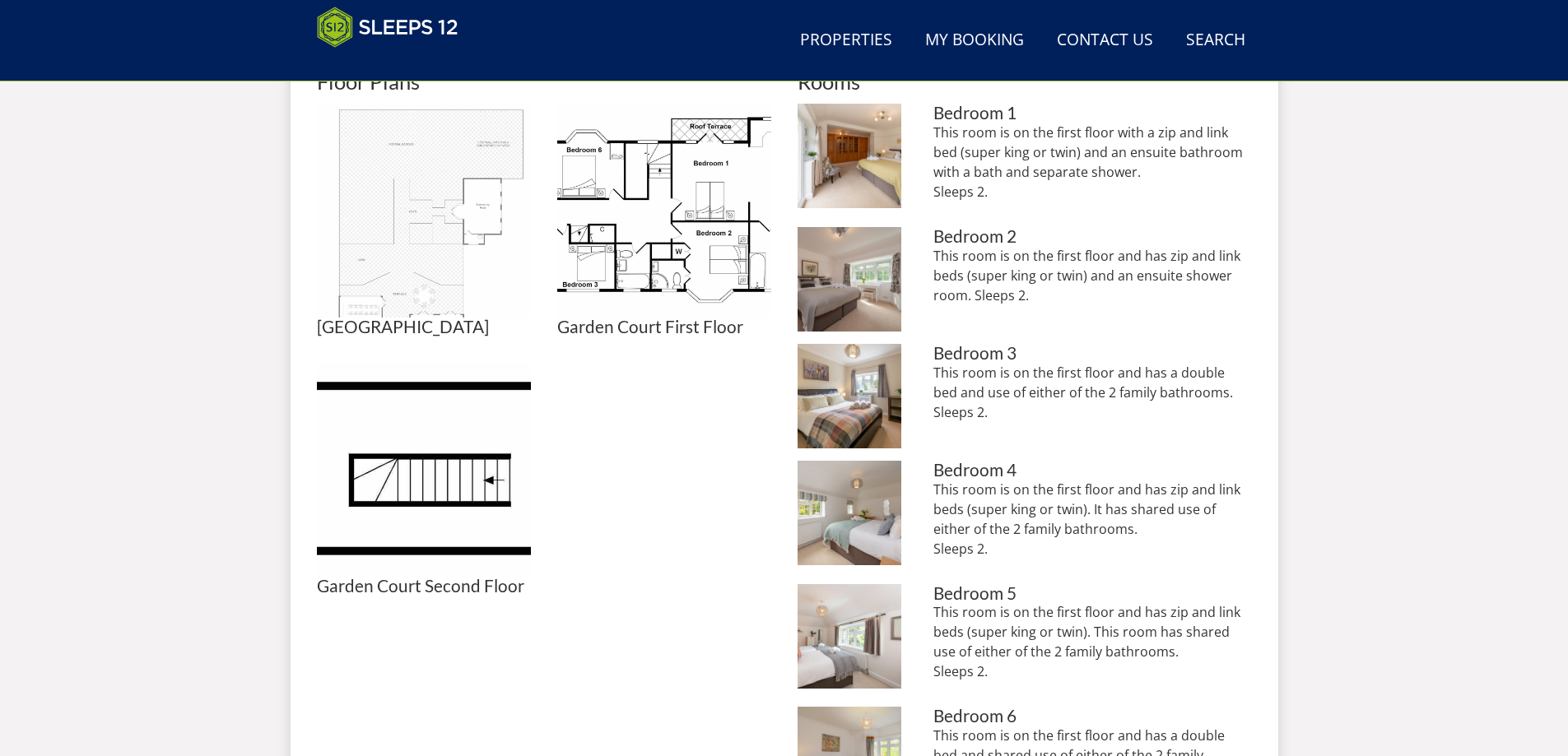
click at [437, 229] on img at bounding box center [424, 211] width 214 height 214
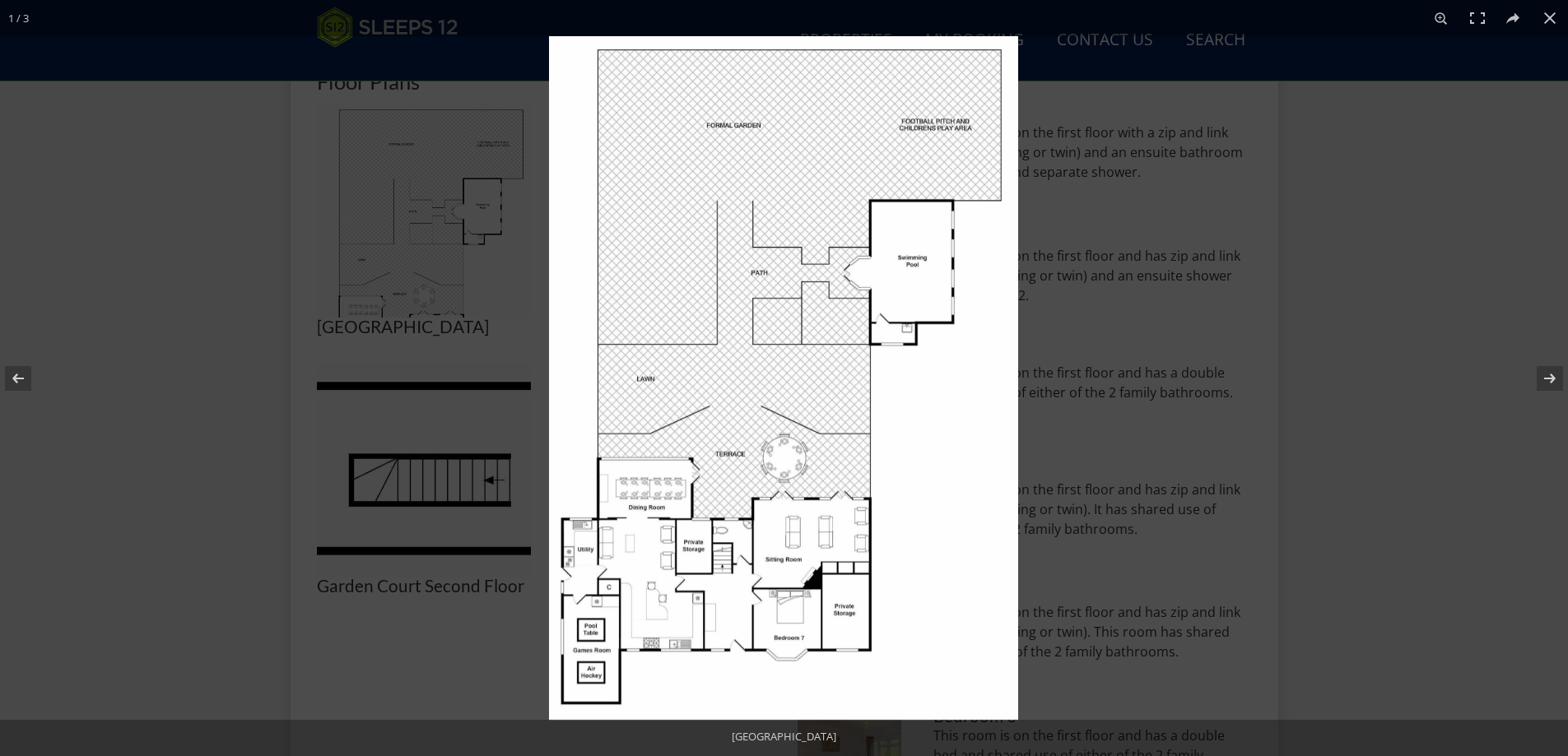
click at [781, 446] on img at bounding box center [783, 378] width 469 height 684
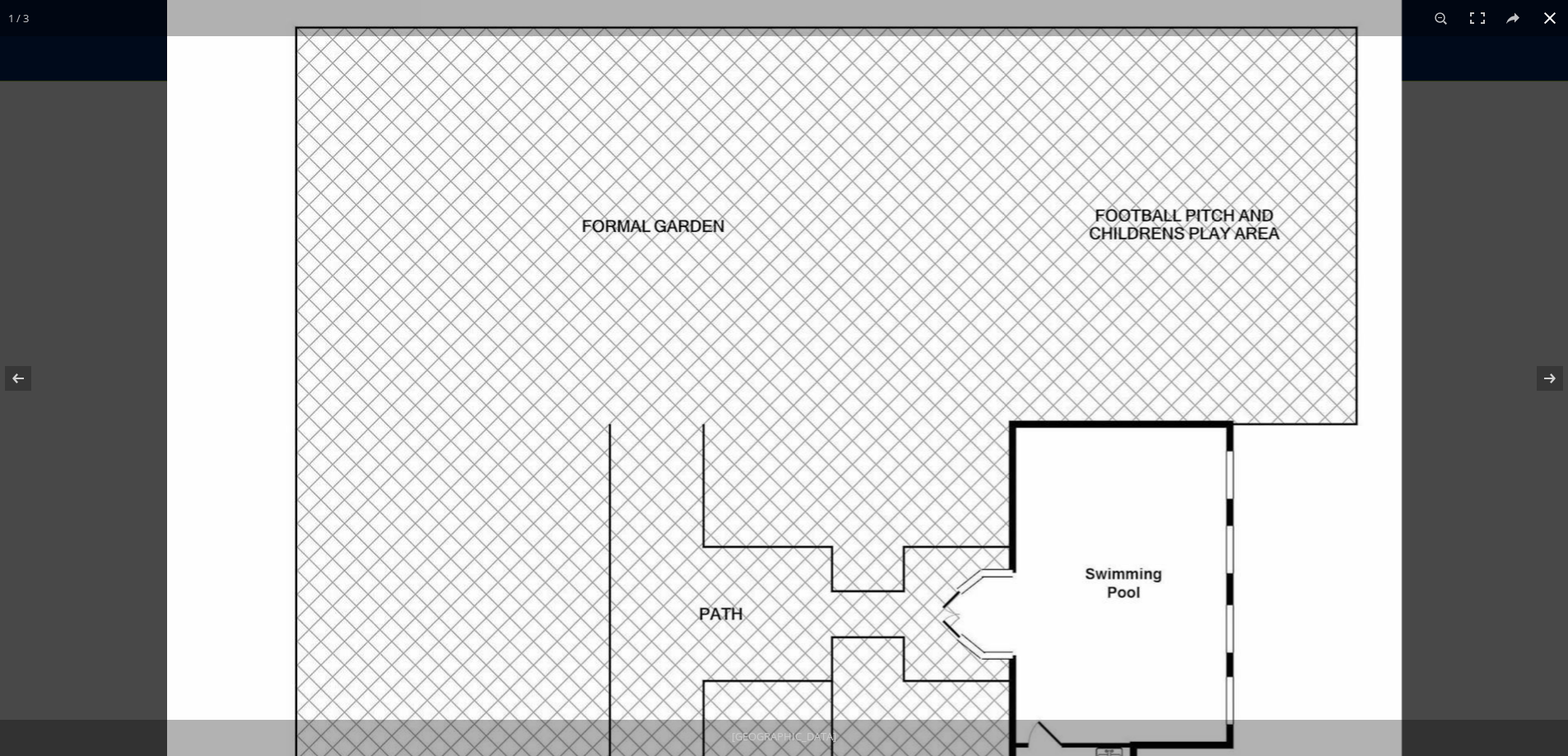
click at [1494, 218] on div at bounding box center [951, 370] width 1568 height 756
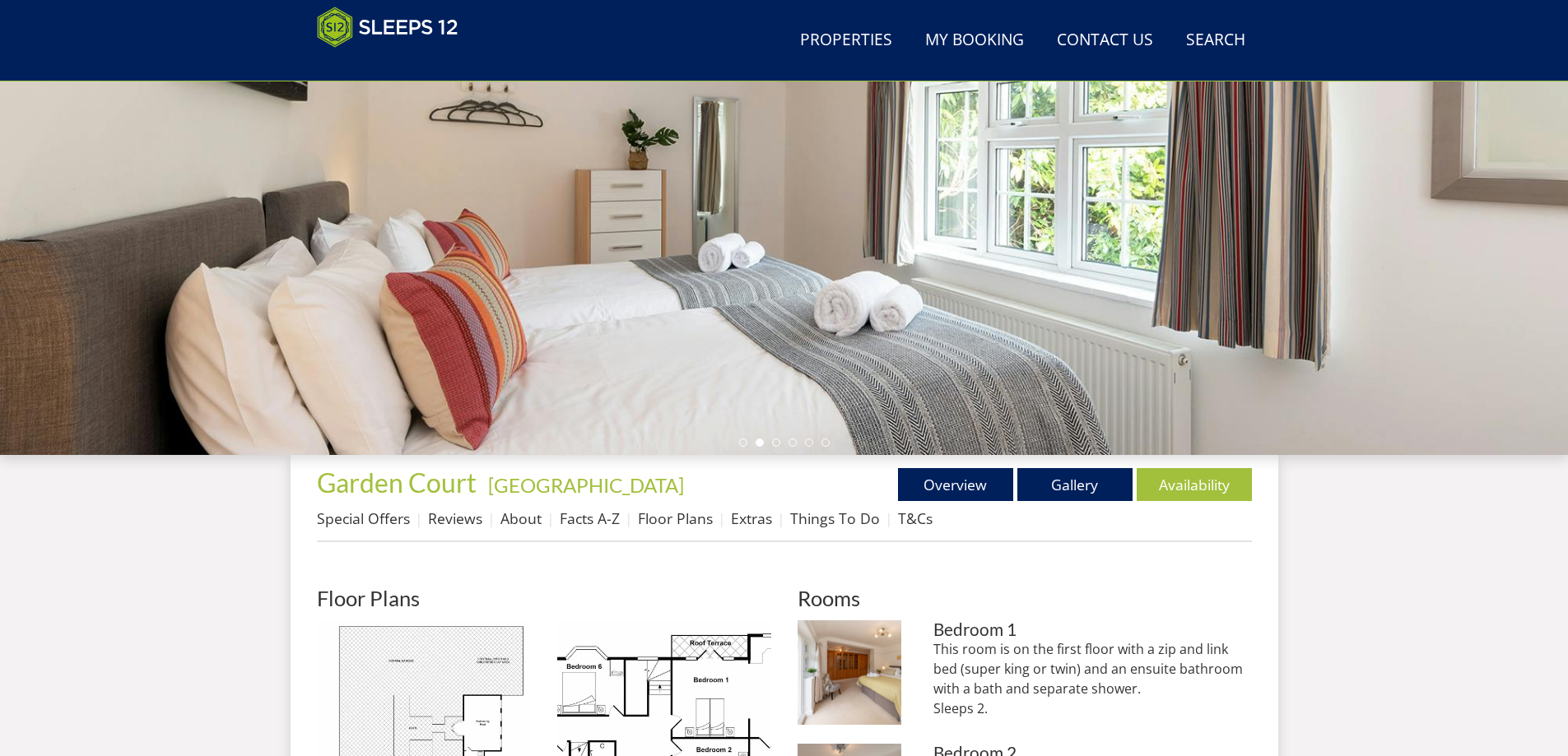
scroll to position [0, 0]
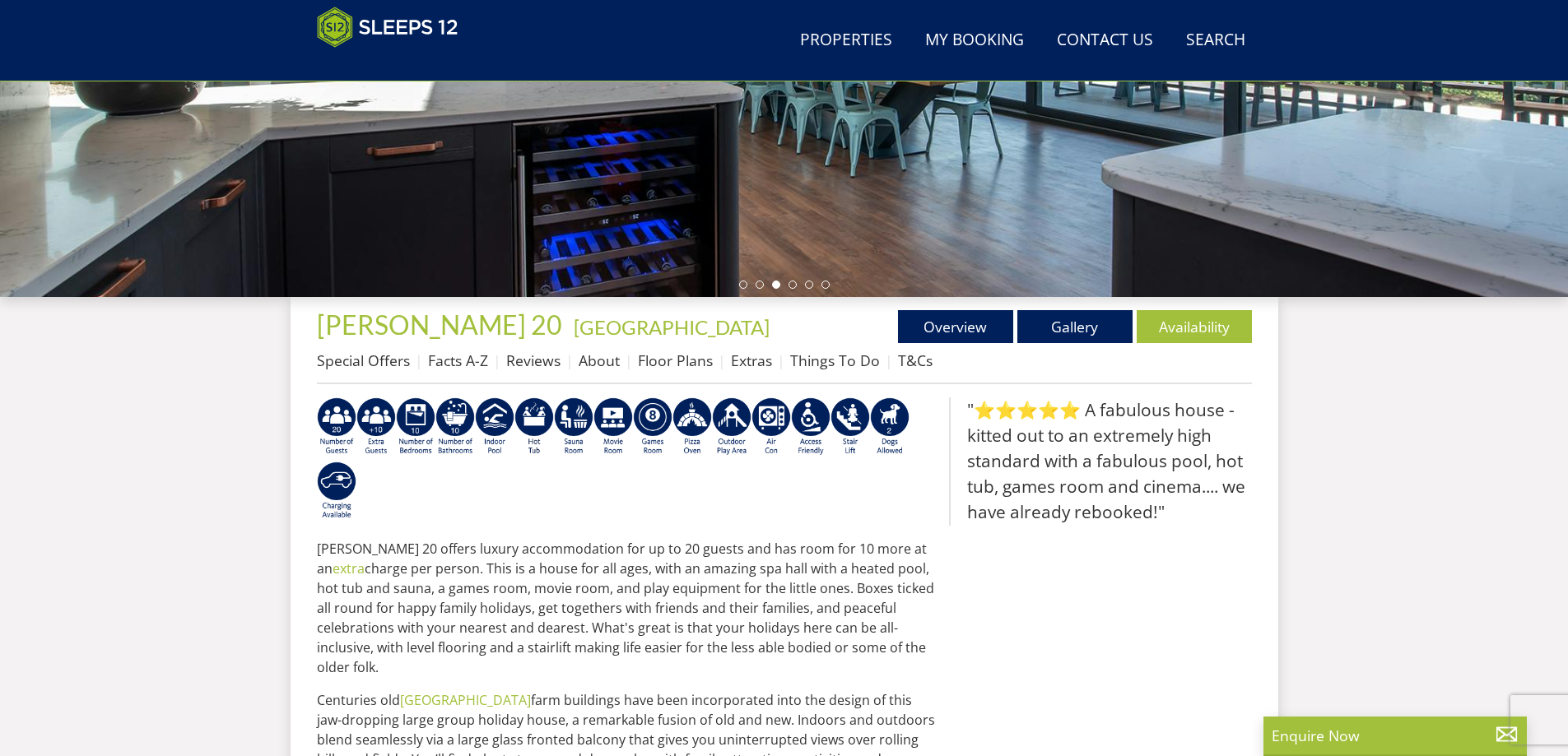
scroll to position [426, 0]
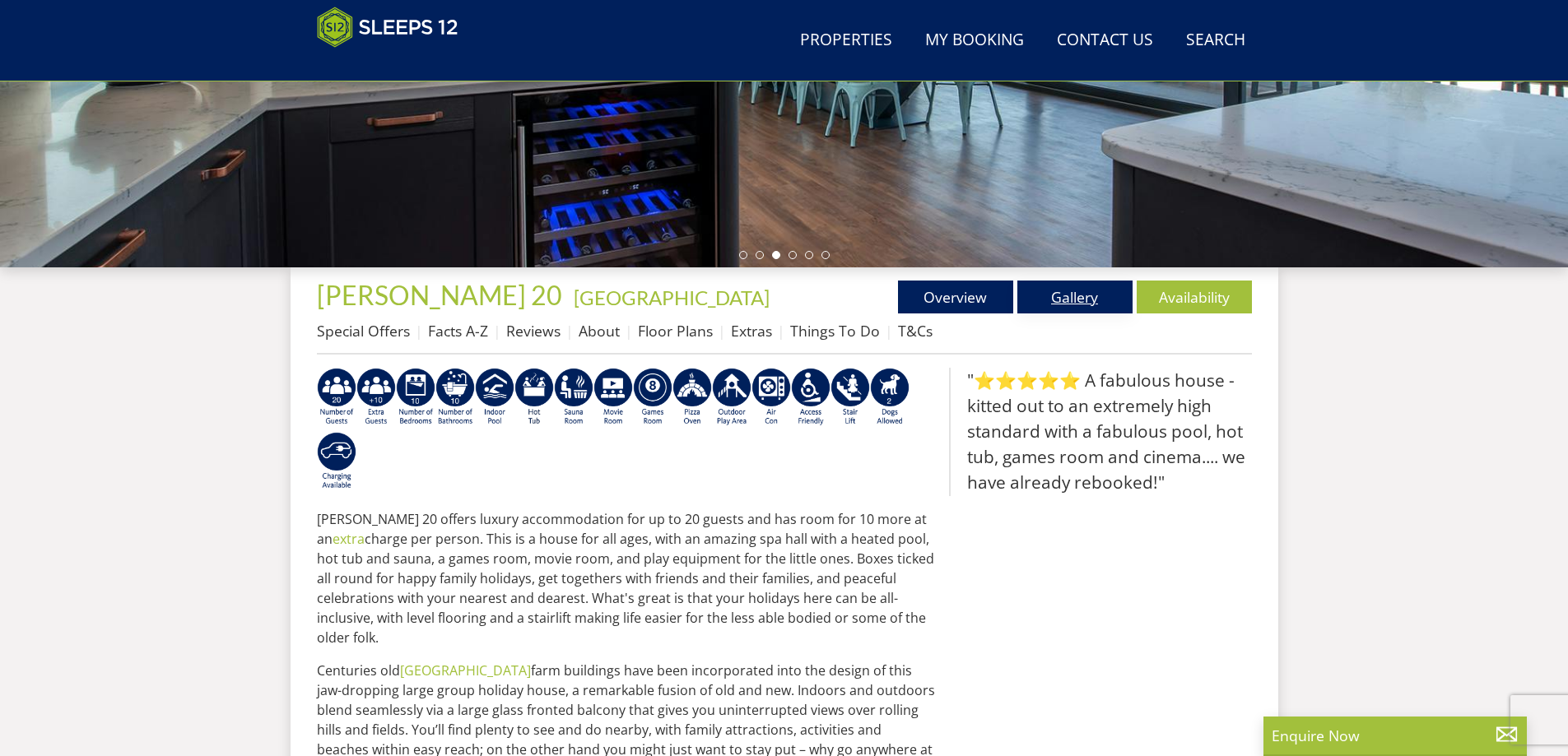
click at [1074, 304] on link "Gallery" at bounding box center [1075, 296] width 116 height 33
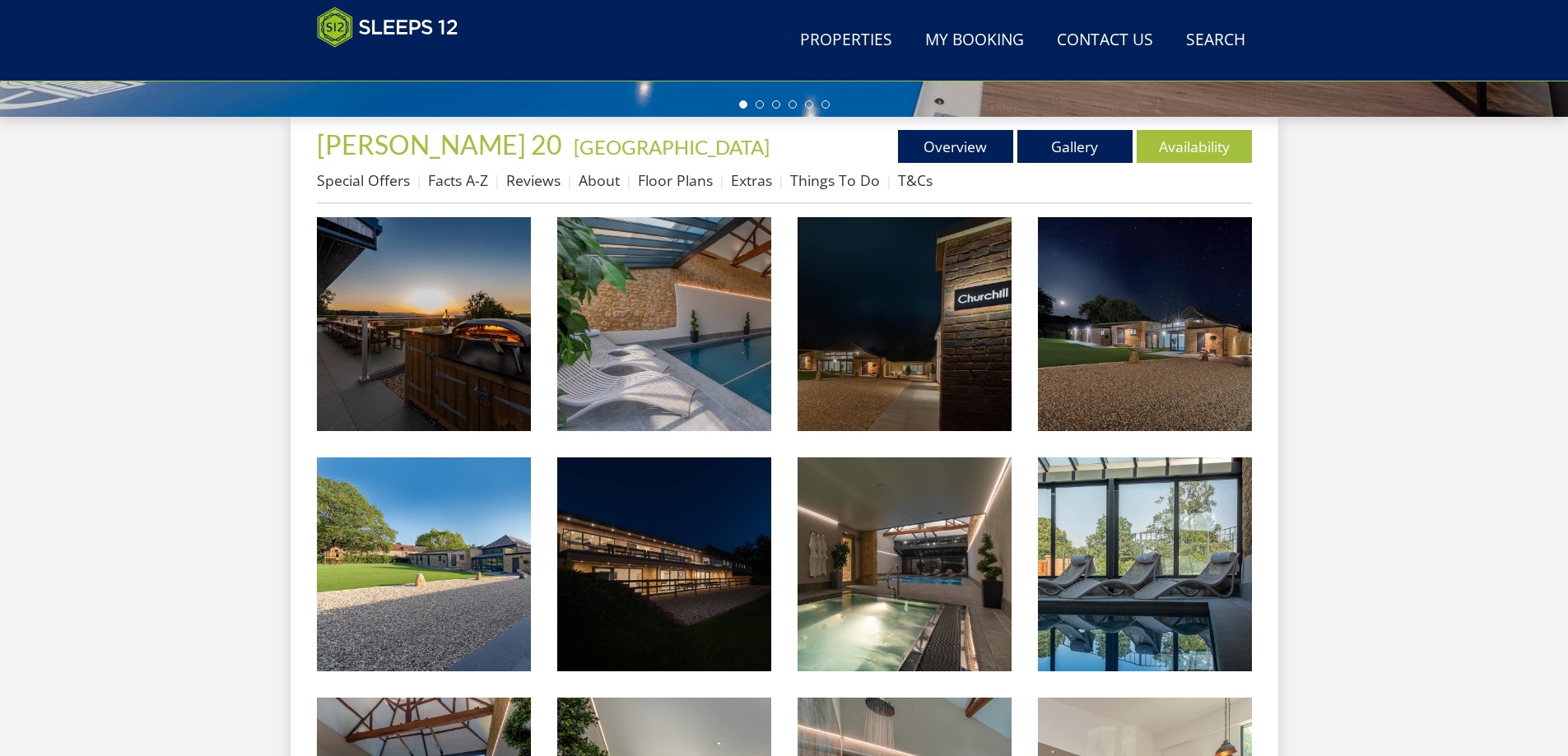
scroll to position [615, 0]
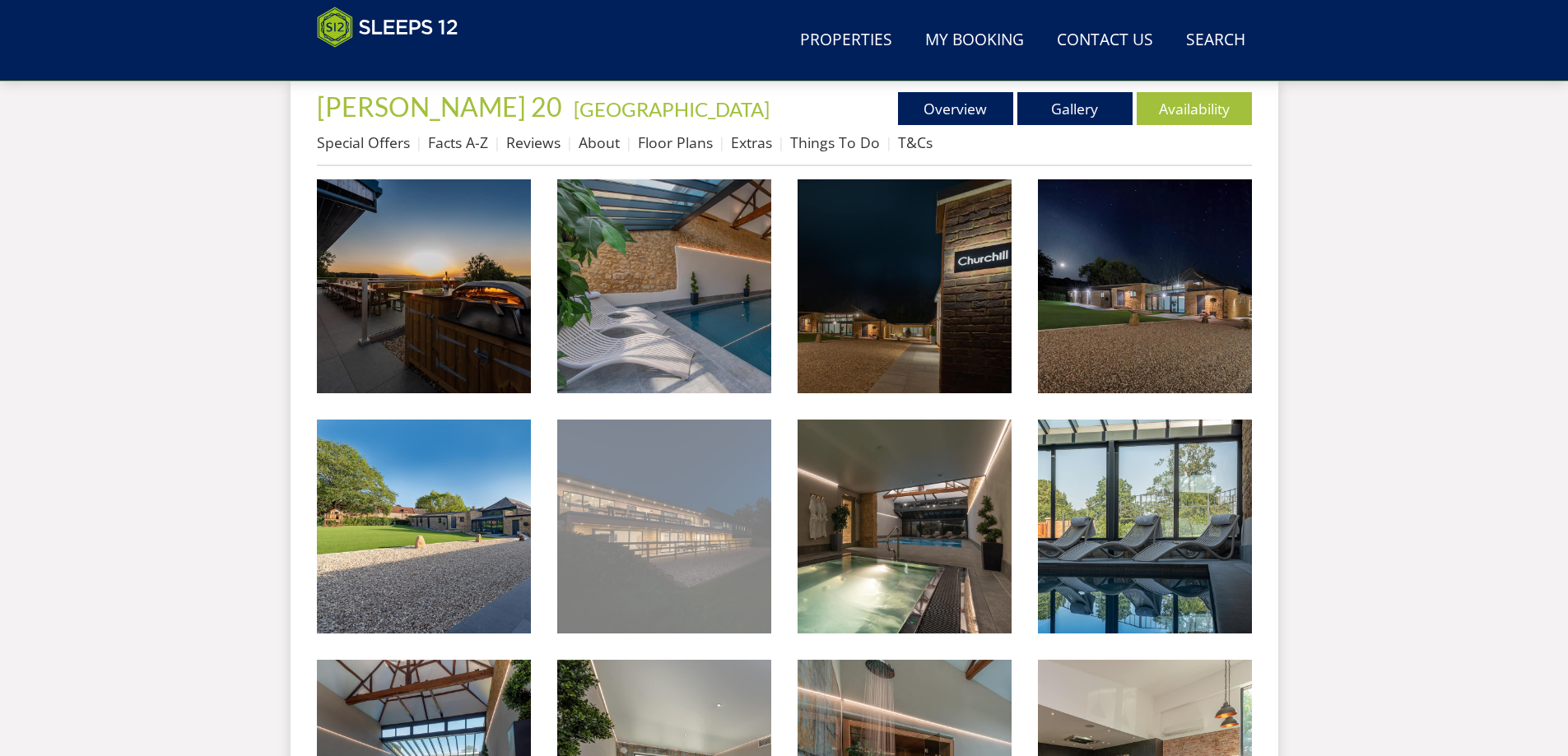
click at [687, 484] on img at bounding box center [664, 527] width 214 height 214
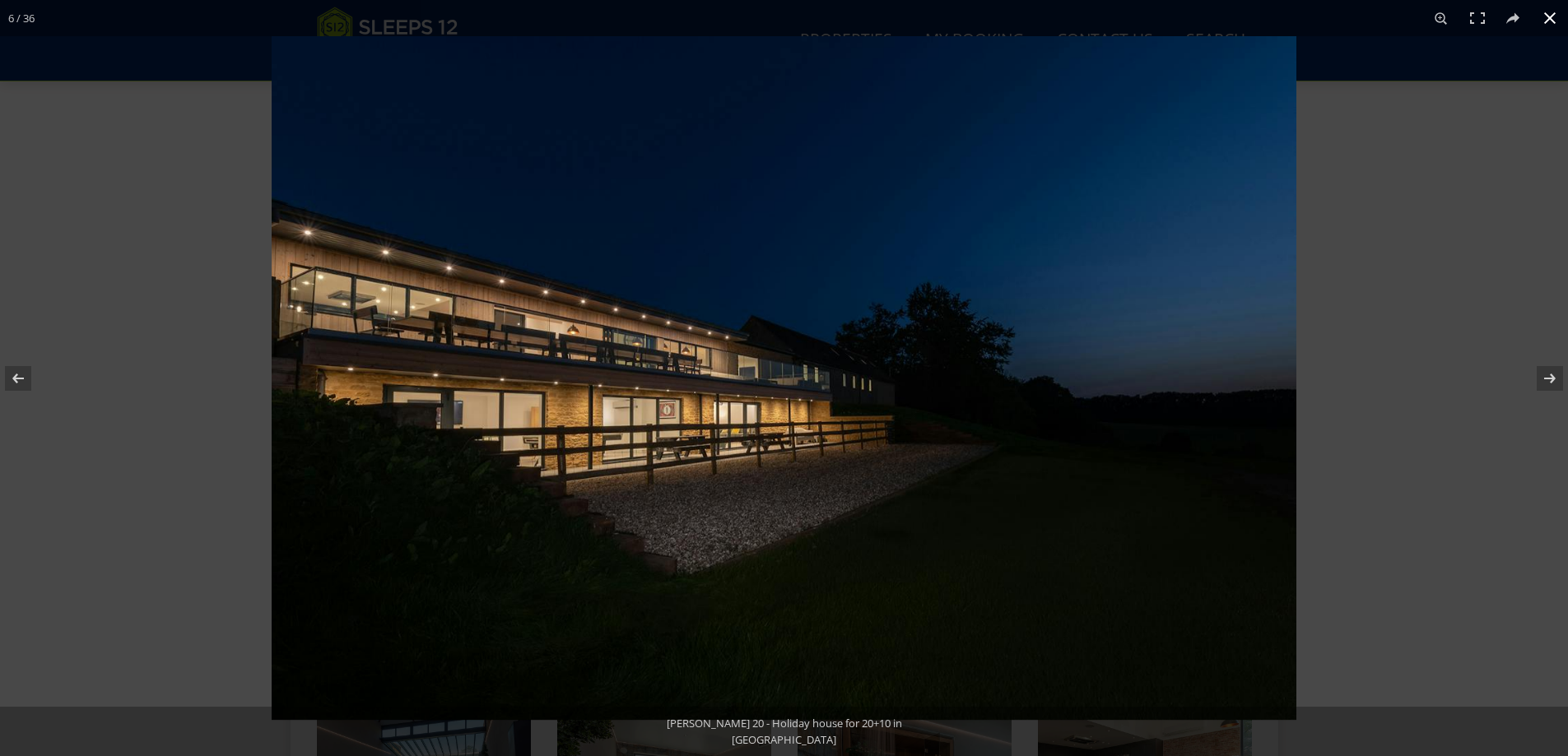
click at [1379, 328] on div at bounding box center [1056, 415] width 1568 height 756
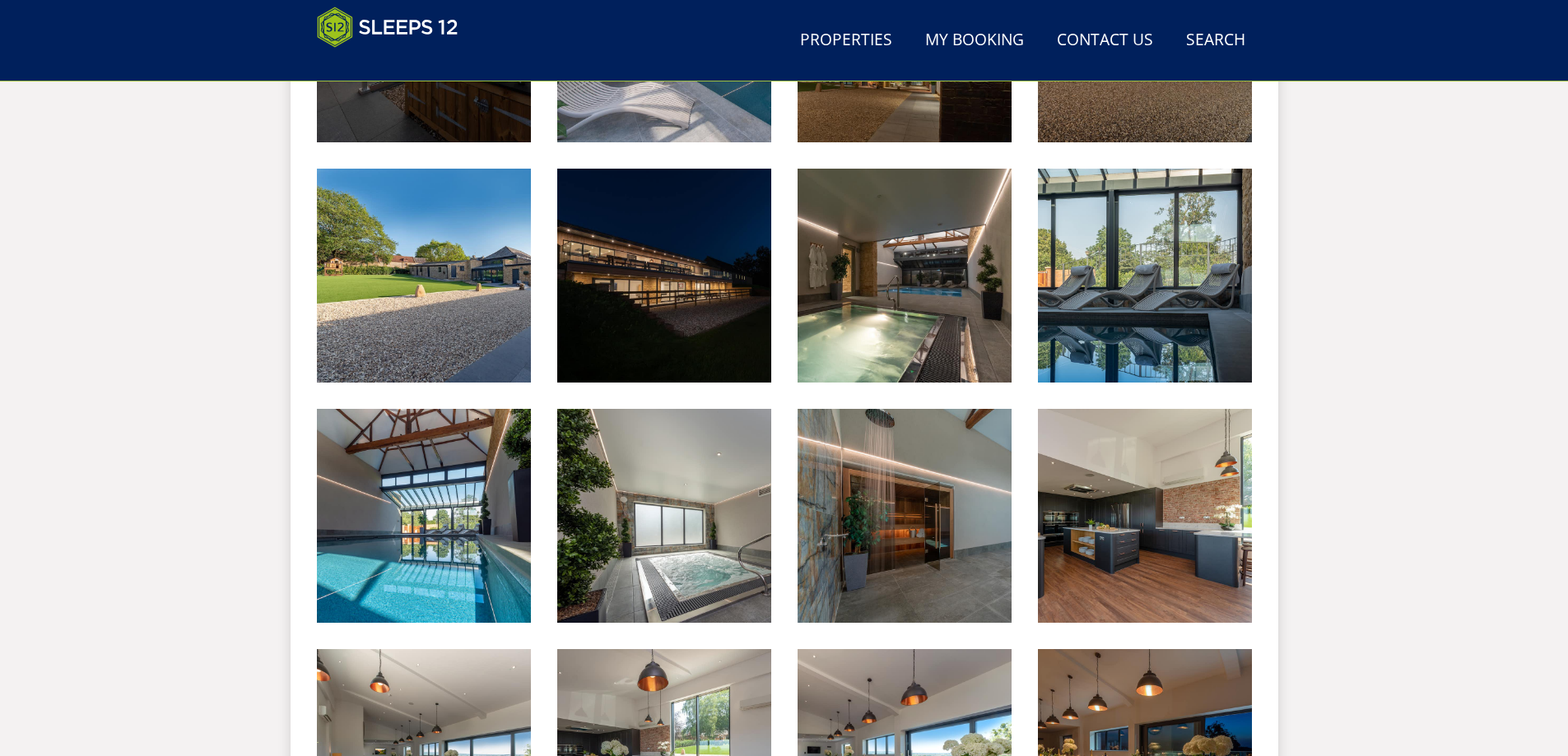
scroll to position [861, 0]
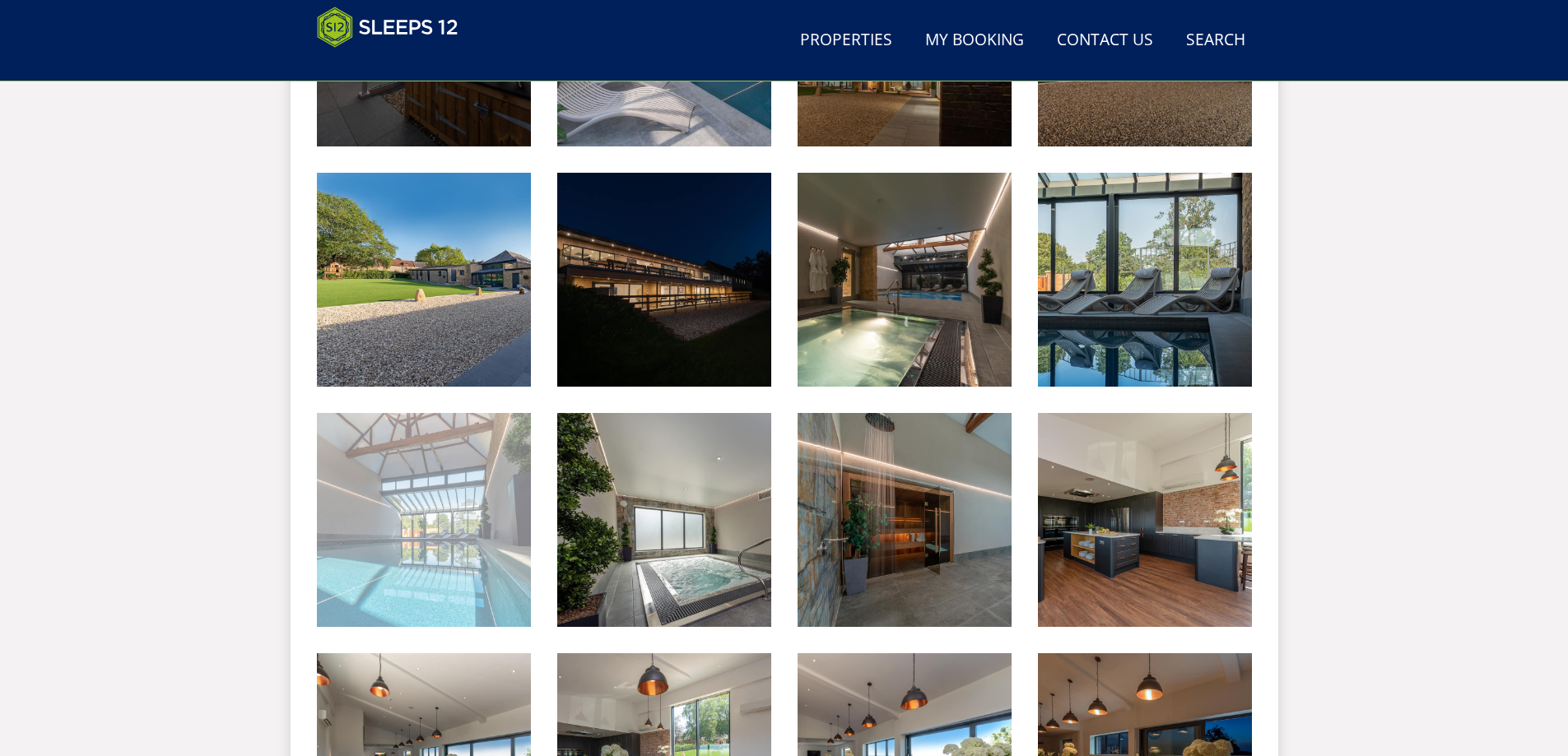
click at [390, 601] on img at bounding box center [424, 520] width 214 height 214
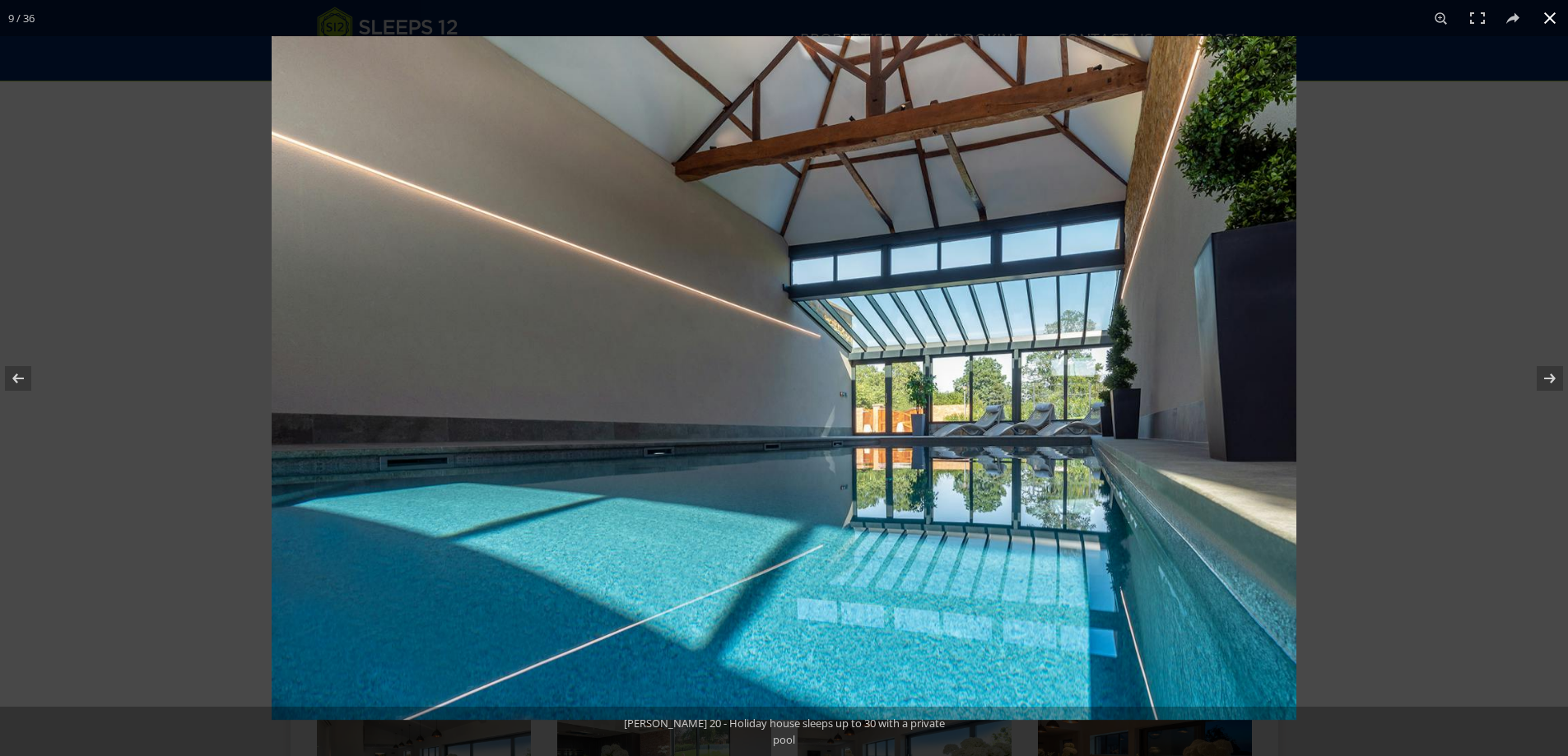
click at [1398, 287] on div at bounding box center [1056, 415] width 1568 height 756
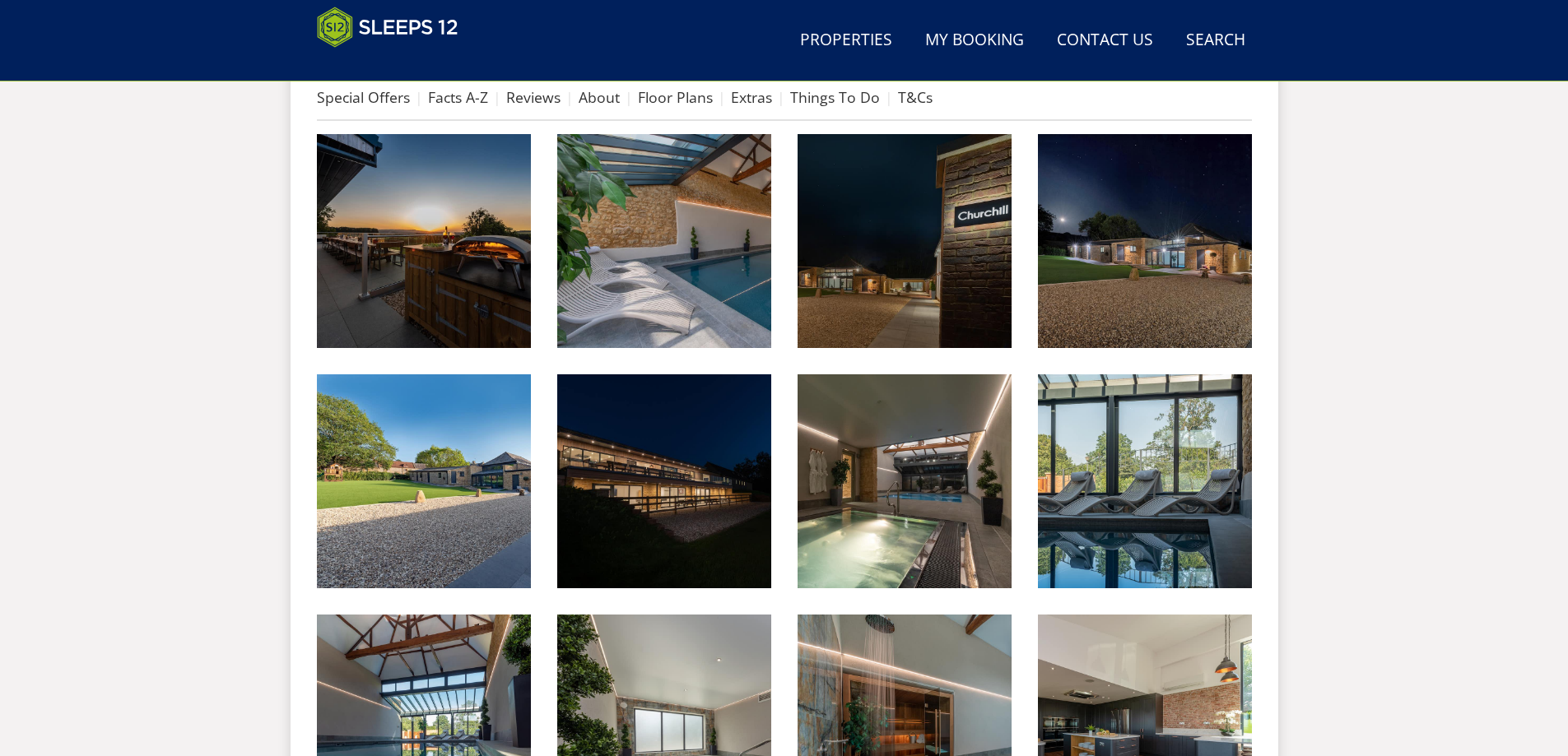
scroll to position [450, 0]
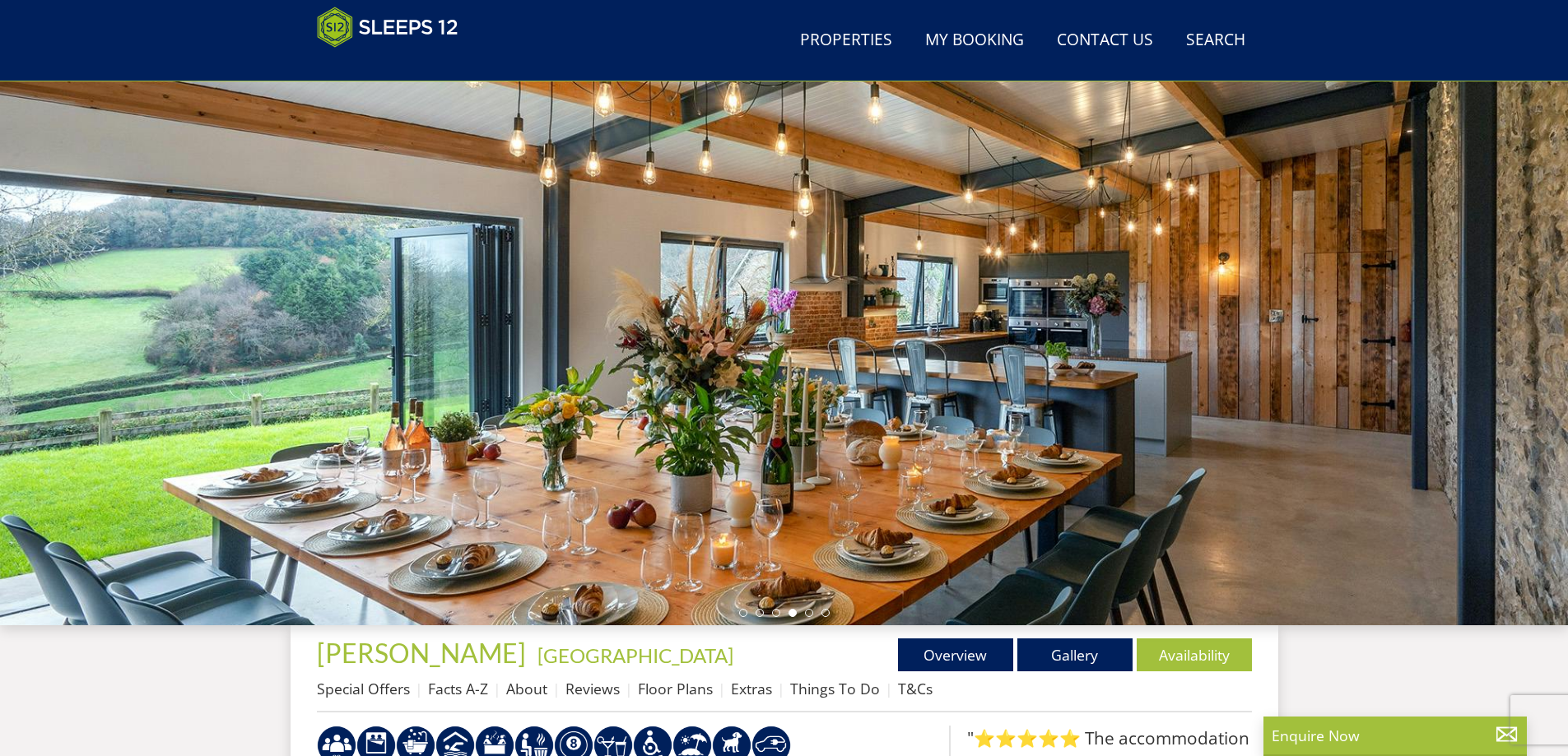
scroll to position [179, 0]
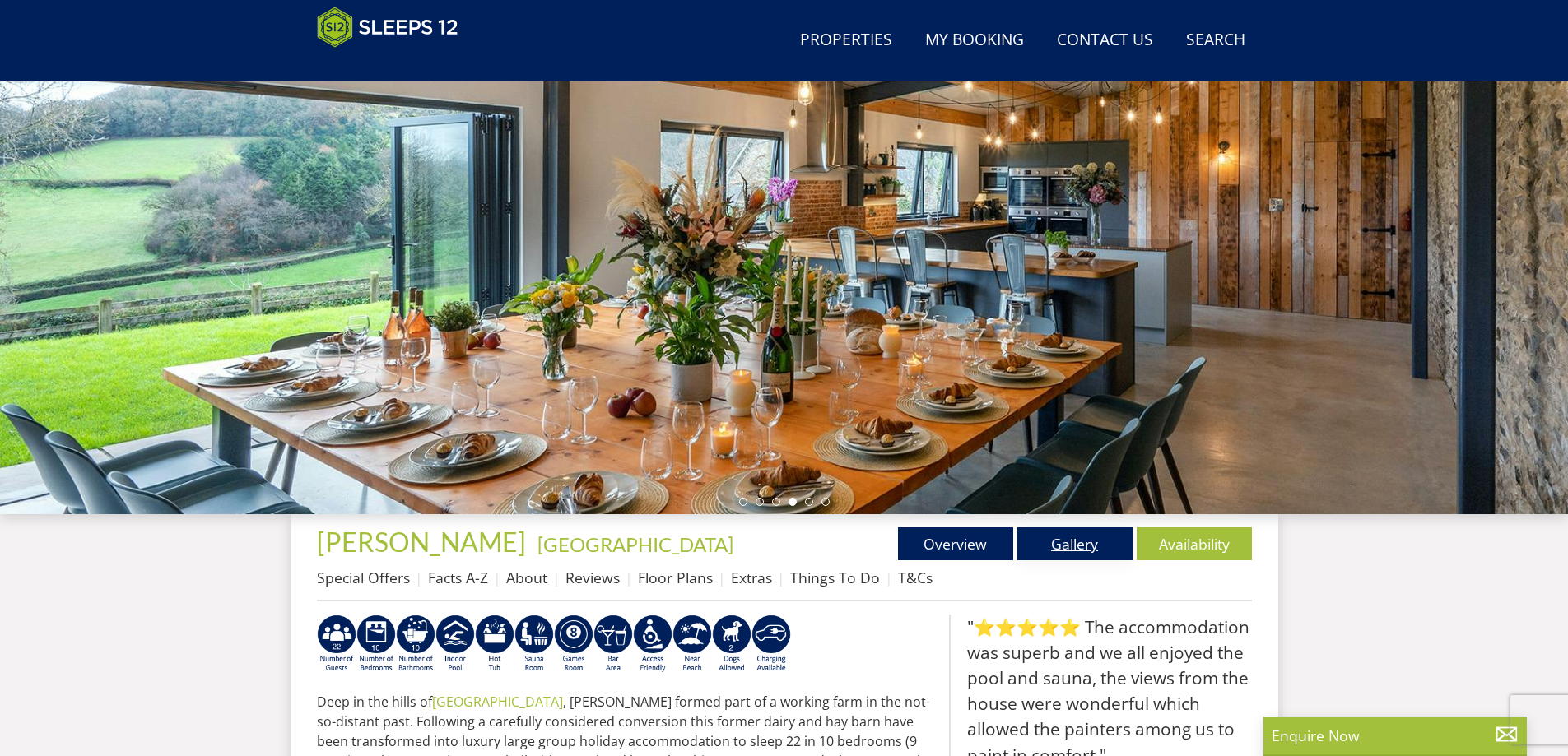
click at [1057, 539] on link "Gallery" at bounding box center [1075, 544] width 116 height 33
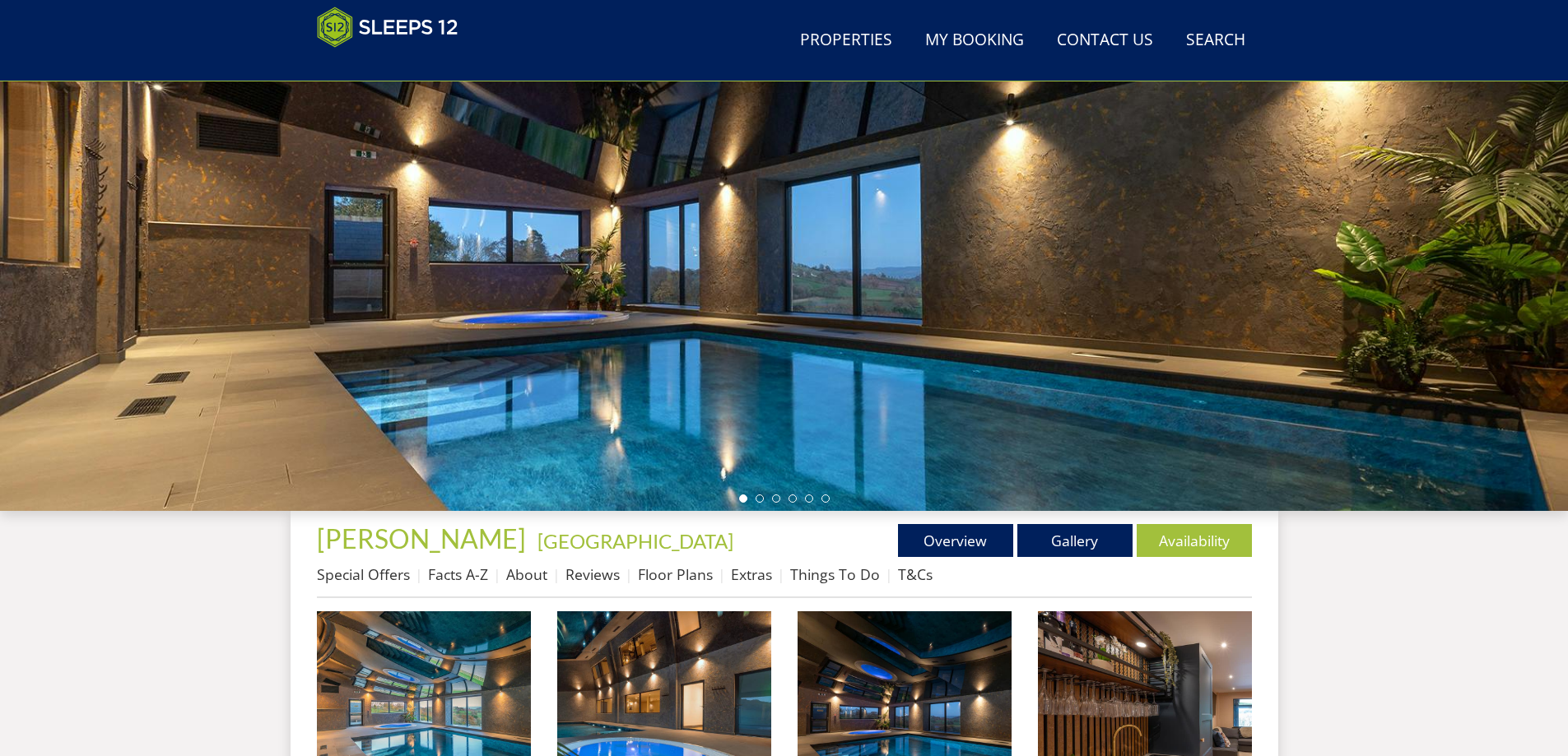
scroll to position [190, 0]
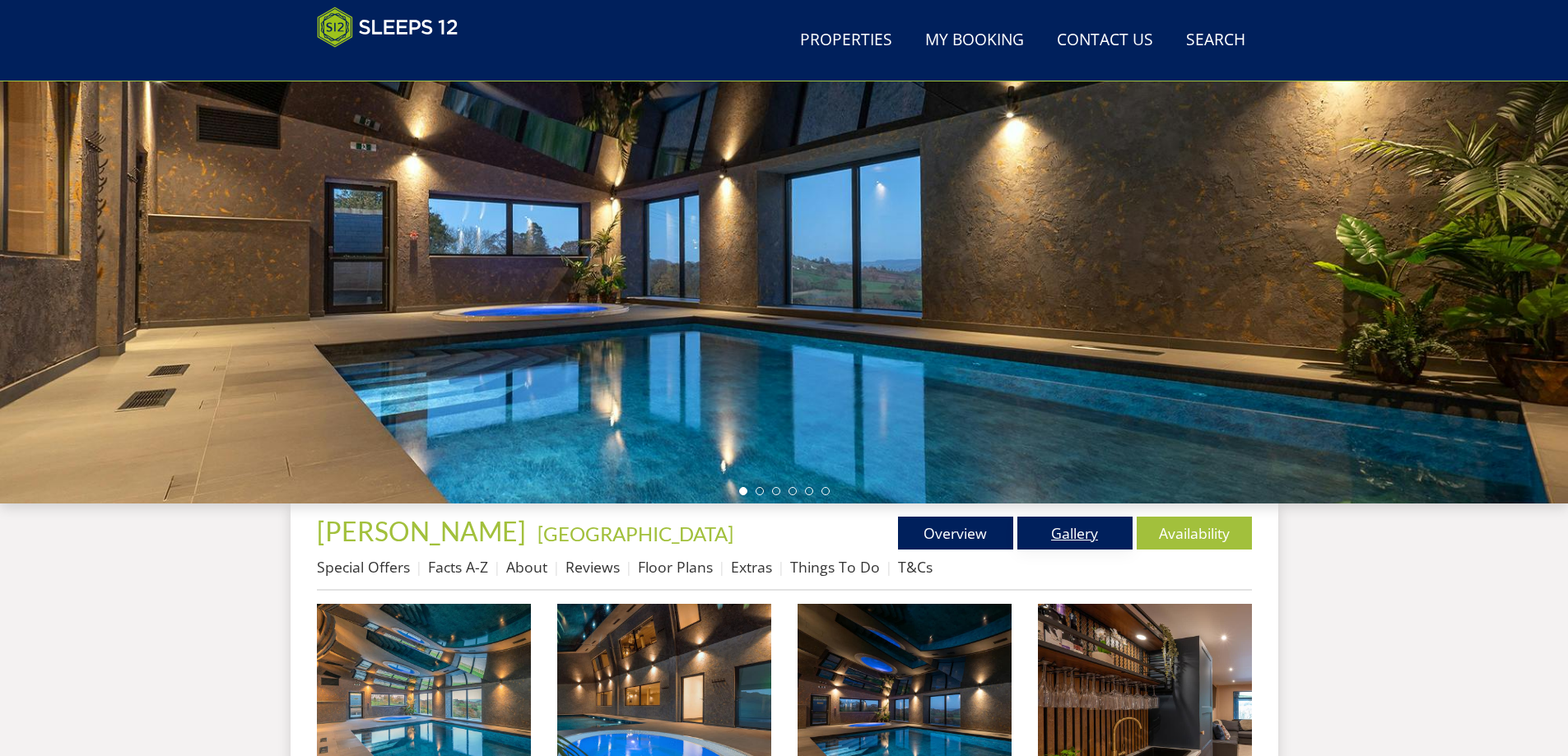
click at [1078, 528] on link "Gallery" at bounding box center [1075, 533] width 116 height 33
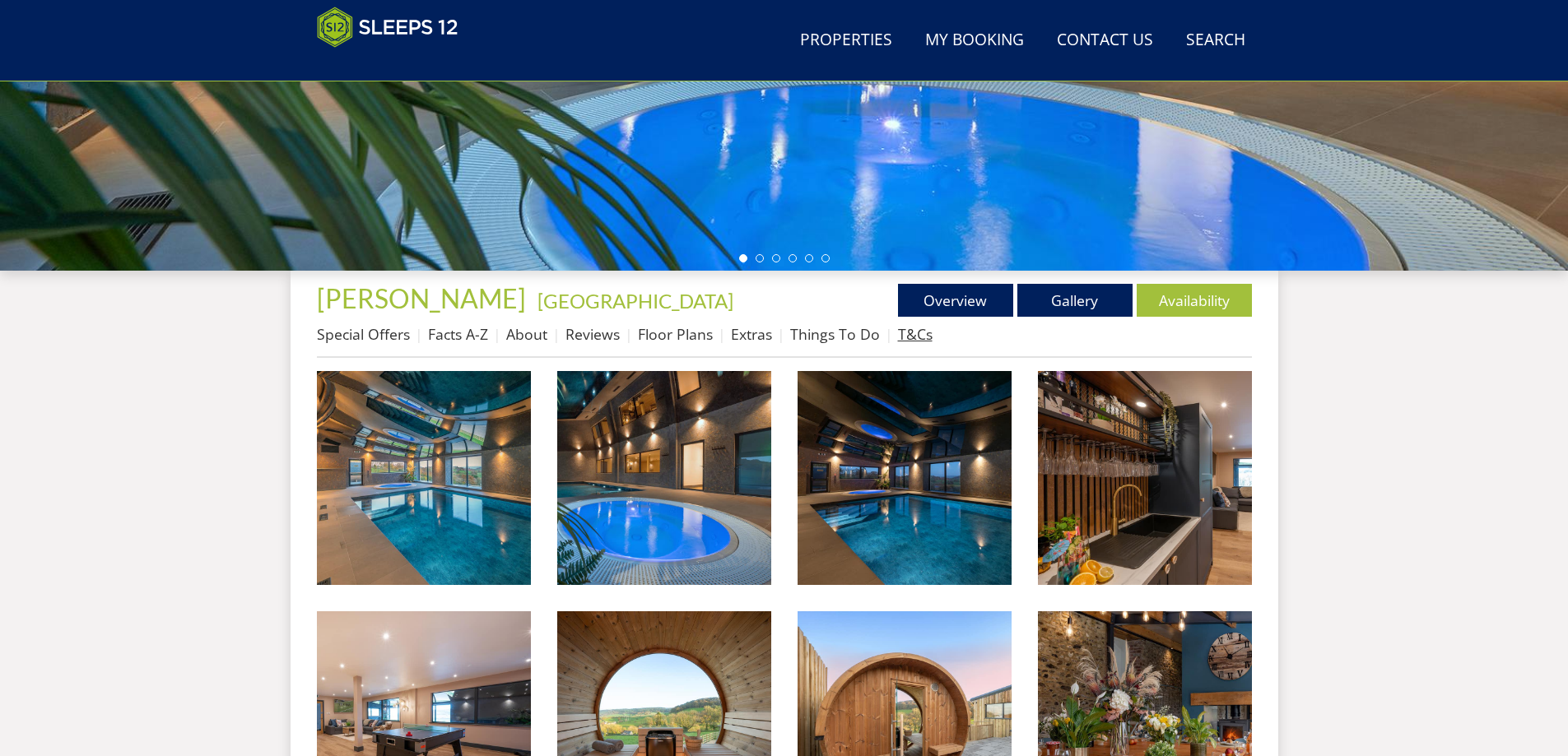
scroll to position [606, 0]
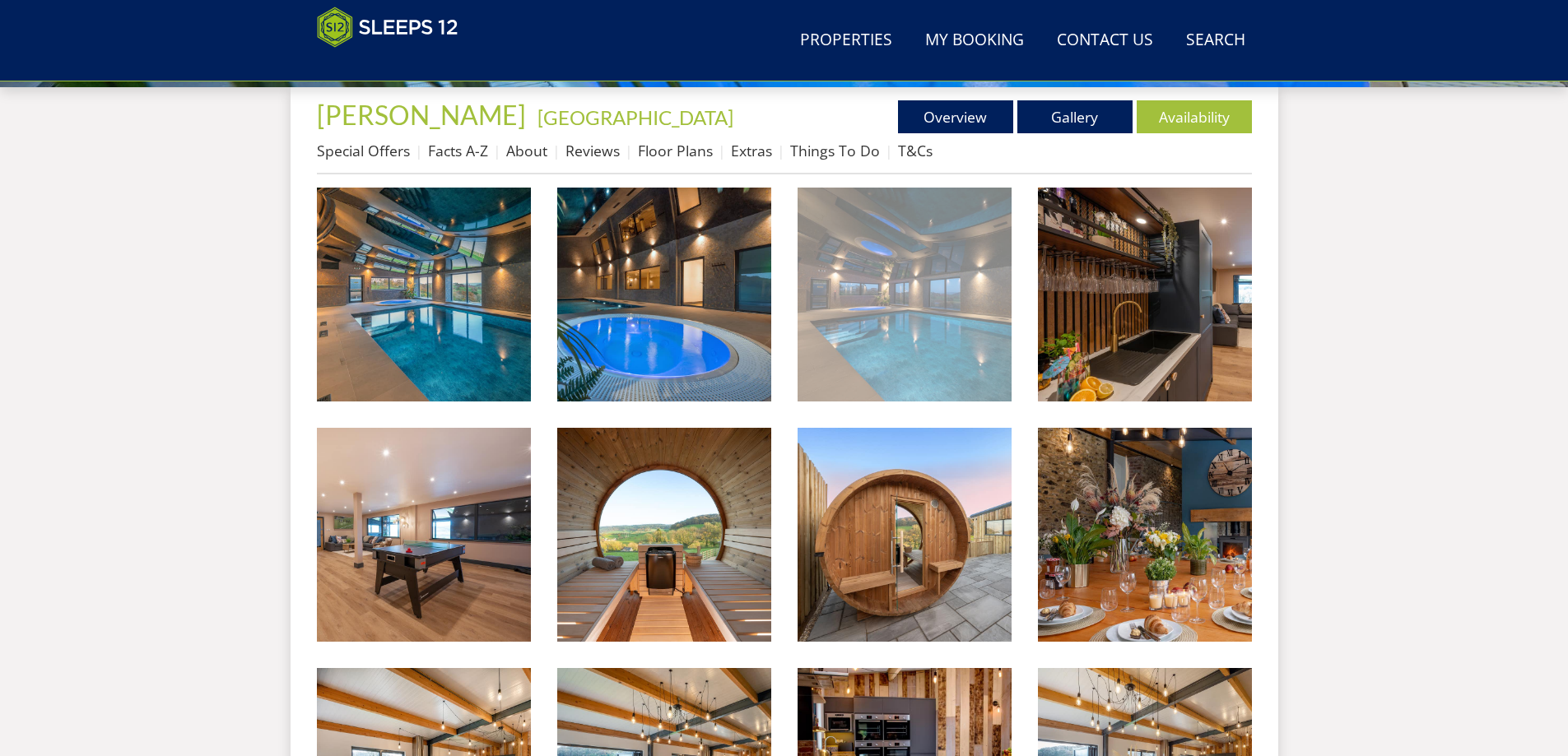
click at [951, 356] on img at bounding box center [905, 295] width 214 height 214
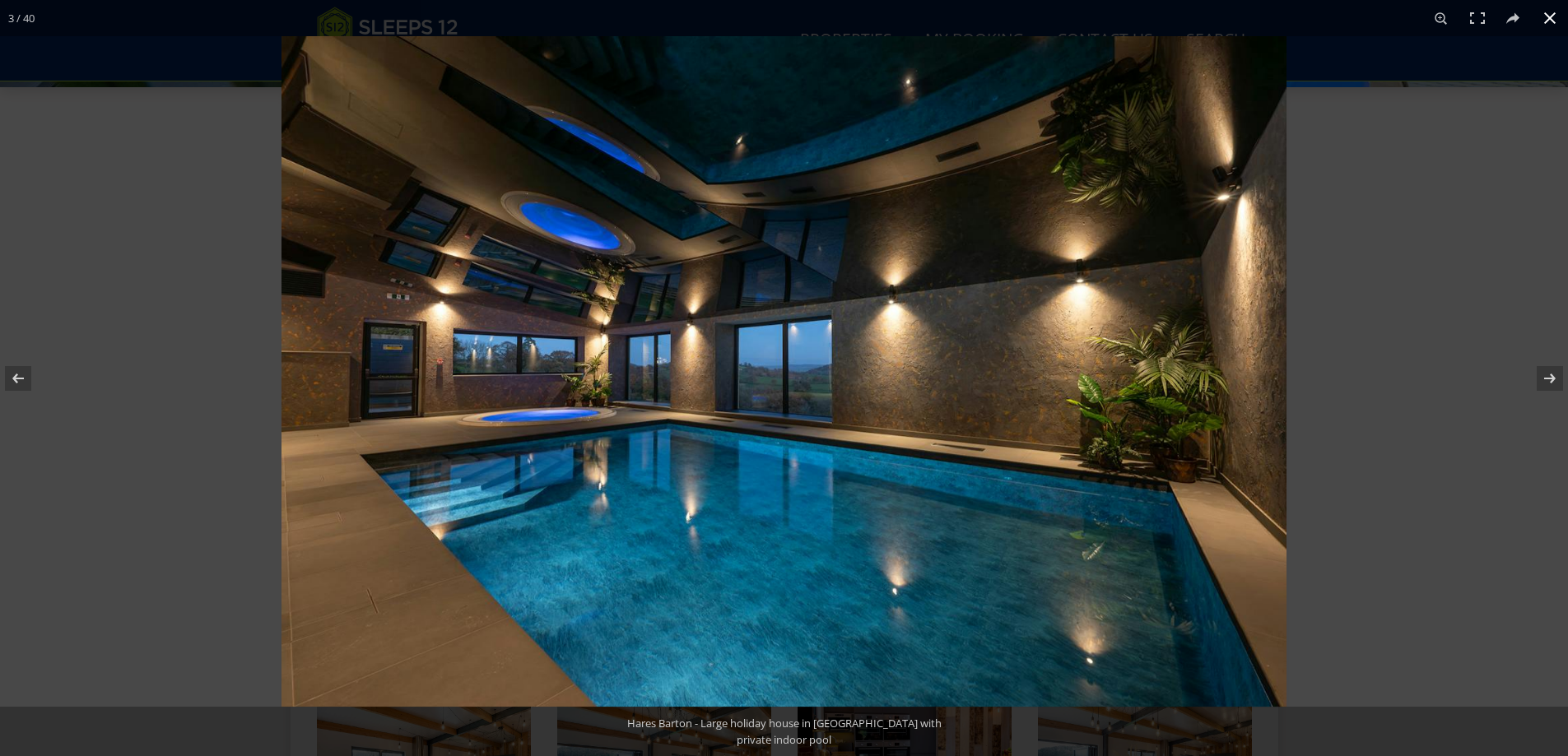
click at [1460, 285] on div at bounding box center [1065, 415] width 1568 height 756
